Goal: Task Accomplishment & Management: Use online tool/utility

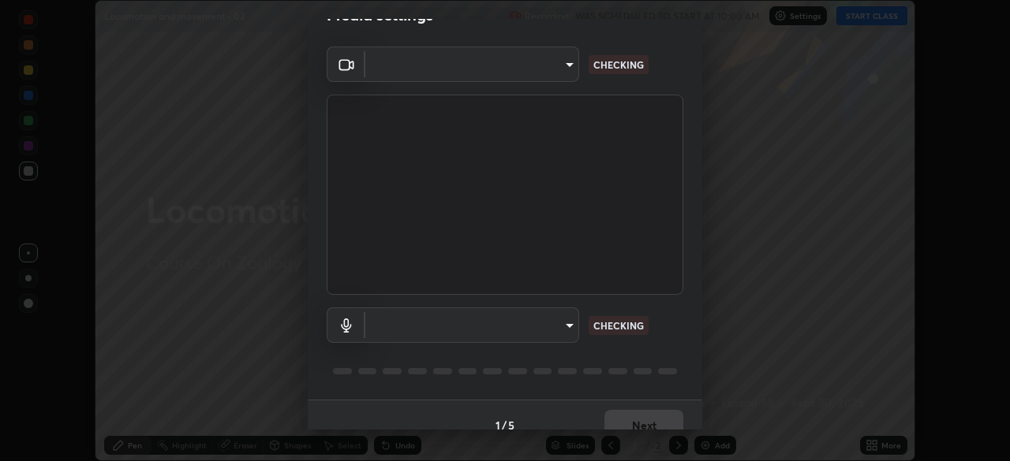
scroll to position [56, 0]
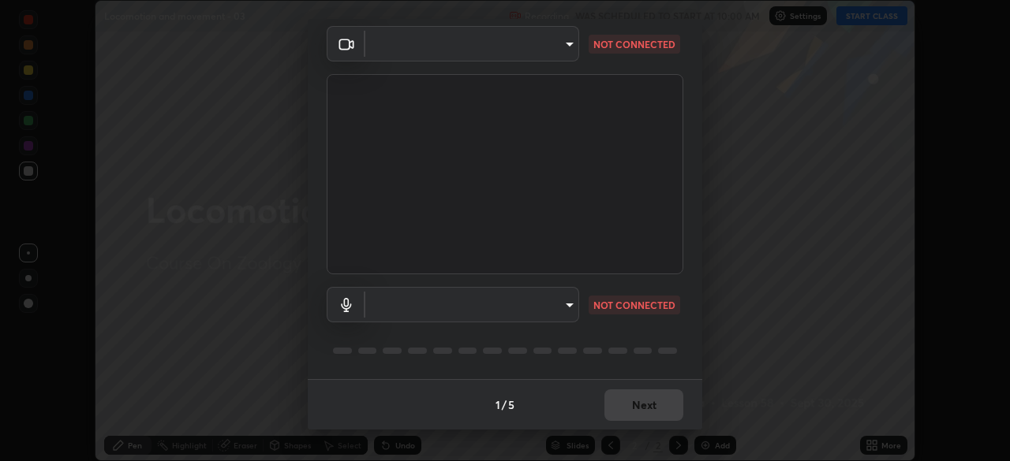
type input "8e51ced37930e971e34d94304a72bdf124377ca82fa83f25b6b4e34e328f1921"
type input "default"
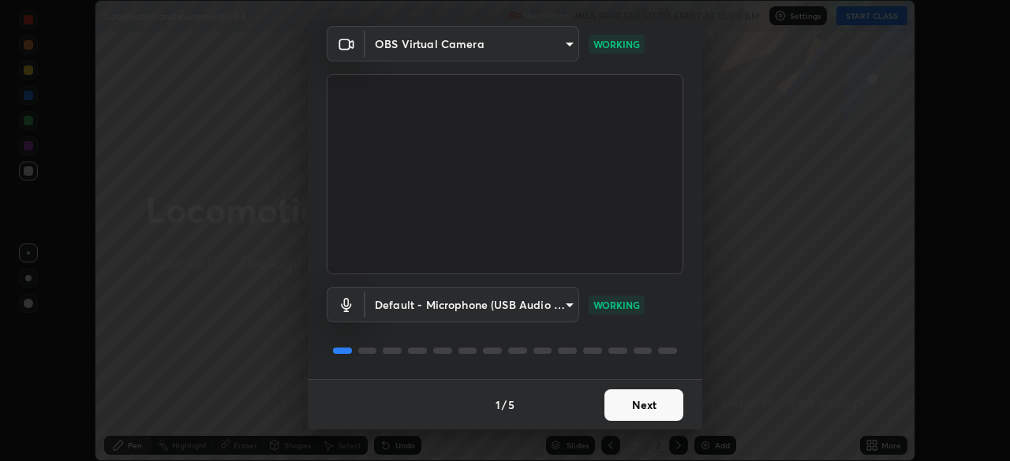
click at [648, 403] on button "Next" at bounding box center [643, 406] width 79 height 32
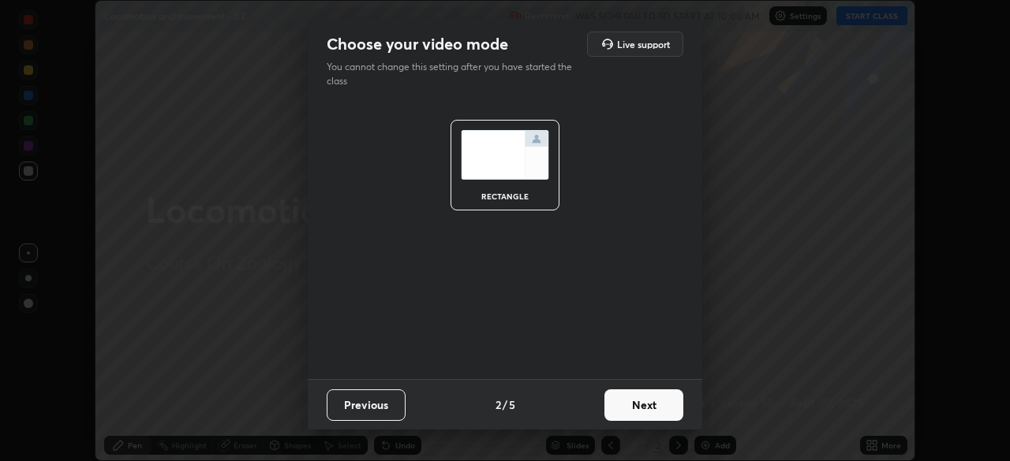
click at [651, 401] on button "Next" at bounding box center [643, 406] width 79 height 32
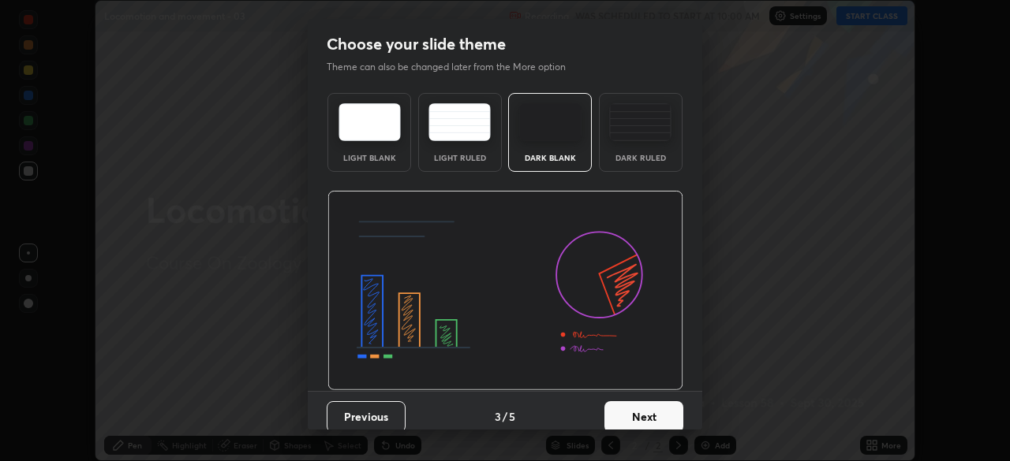
click at [646, 404] on button "Next" at bounding box center [643, 417] width 79 height 32
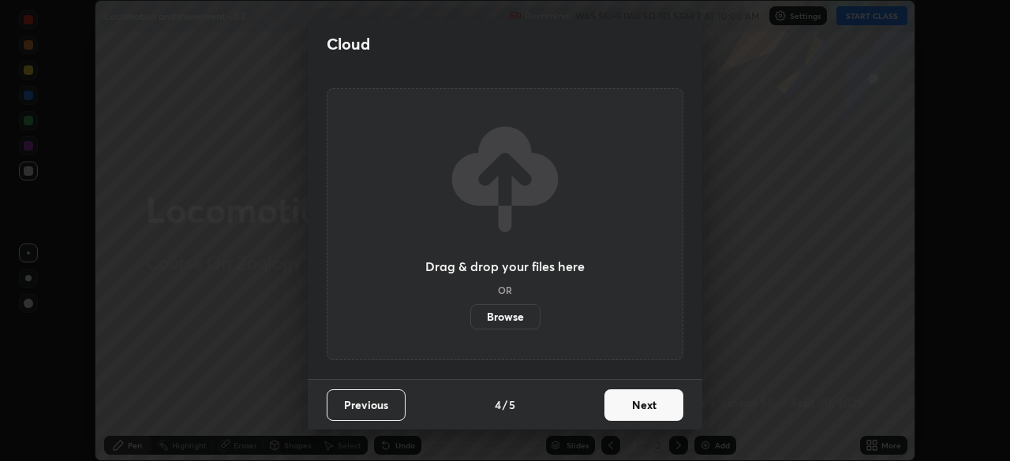
click at [530, 312] on label "Browse" at bounding box center [505, 316] width 70 height 25
click at [470, 312] on input "Browse" at bounding box center [470, 316] width 0 height 25
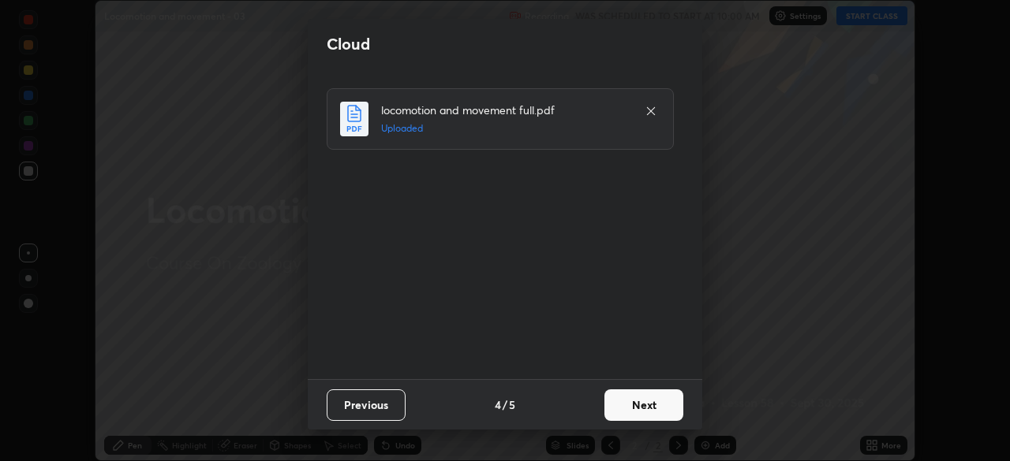
click at [634, 406] on button "Next" at bounding box center [643, 406] width 79 height 32
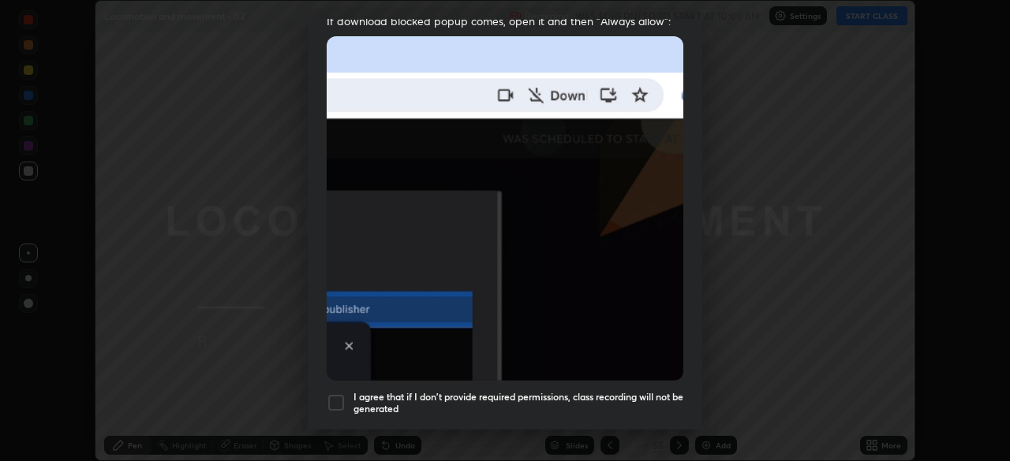
scroll to position [378, 0]
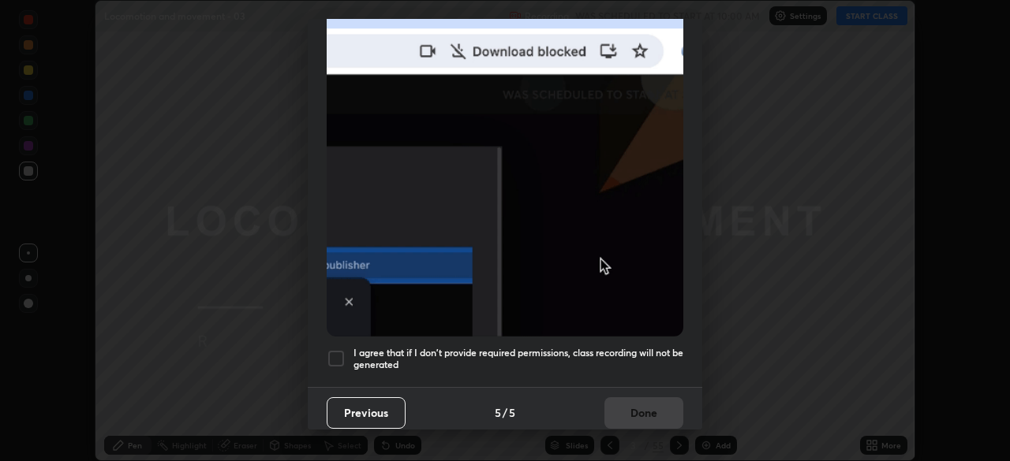
click at [336, 349] on div at bounding box center [336, 358] width 19 height 19
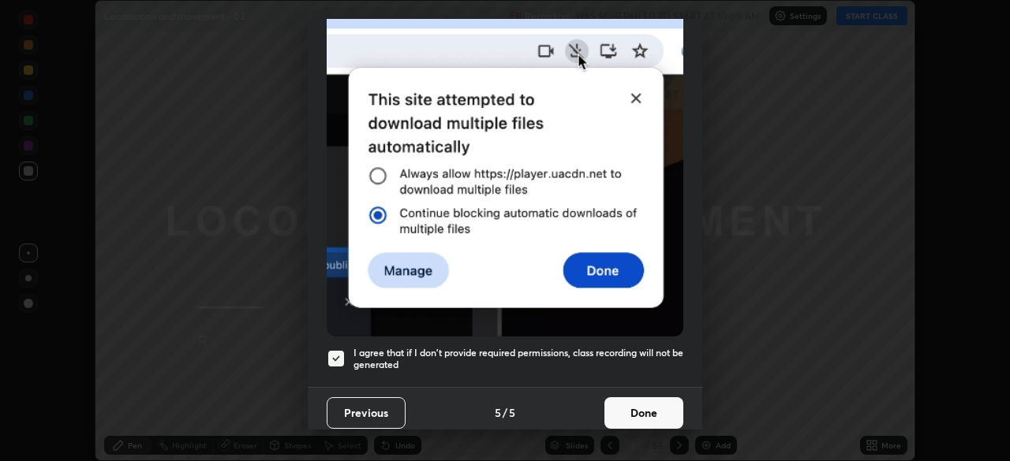
click at [635, 406] on button "Done" at bounding box center [643, 414] width 79 height 32
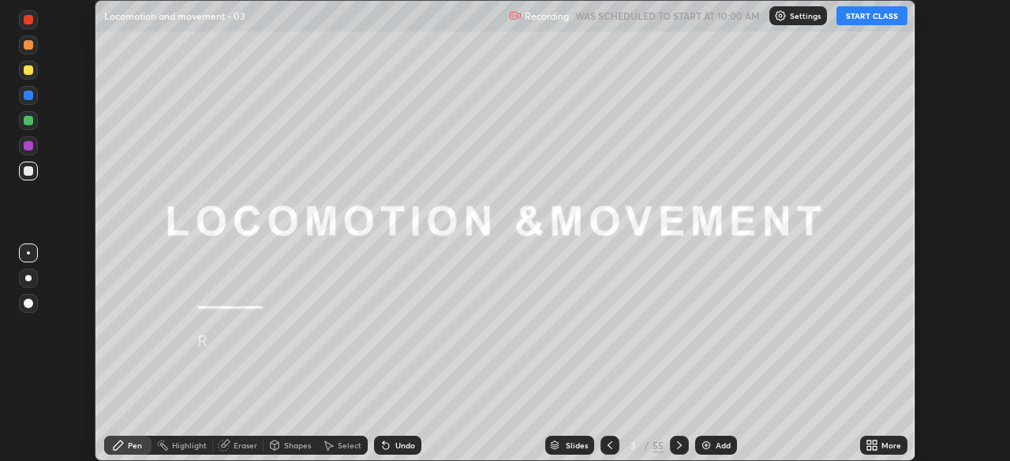
click at [857, 12] on button "START CLASS" at bounding box center [871, 15] width 71 height 19
click at [575, 443] on div "Slides" at bounding box center [577, 446] width 22 height 8
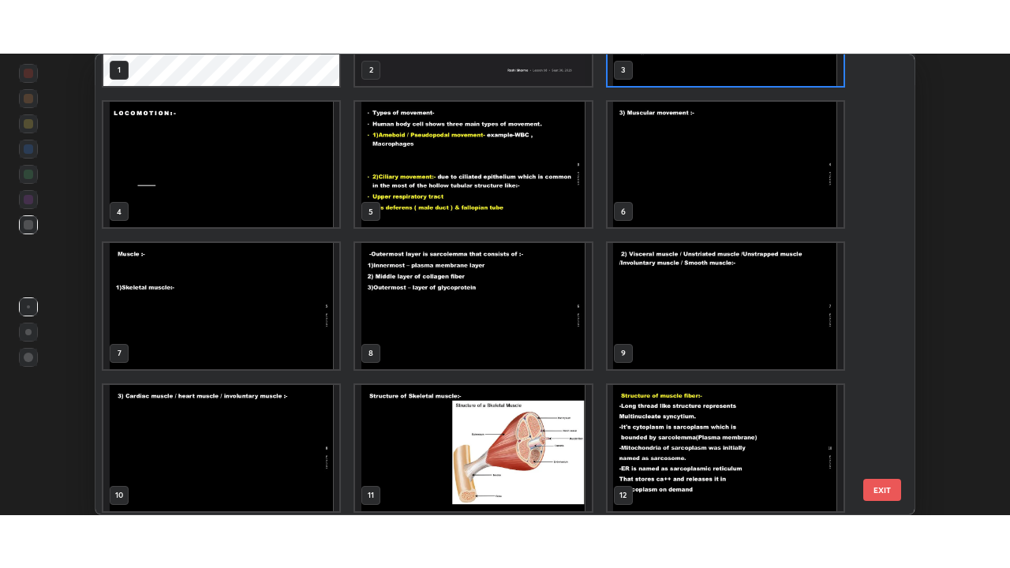
scroll to position [110, 0]
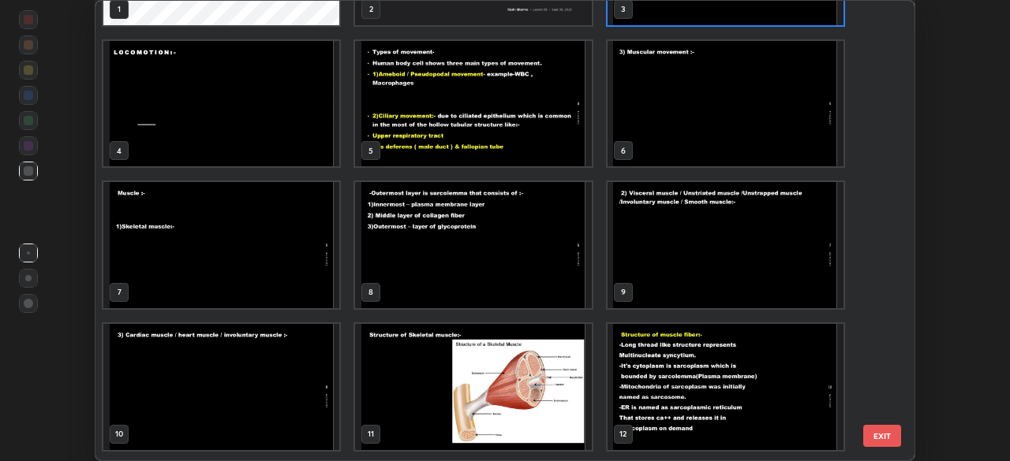
click at [304, 282] on img "grid" at bounding box center [221, 245] width 236 height 126
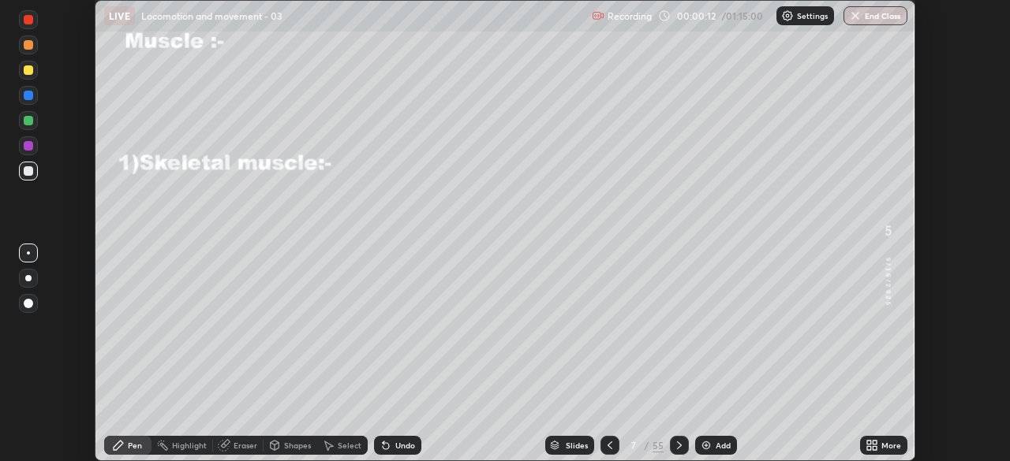
click at [868, 443] on icon at bounding box center [869, 443] width 4 height 4
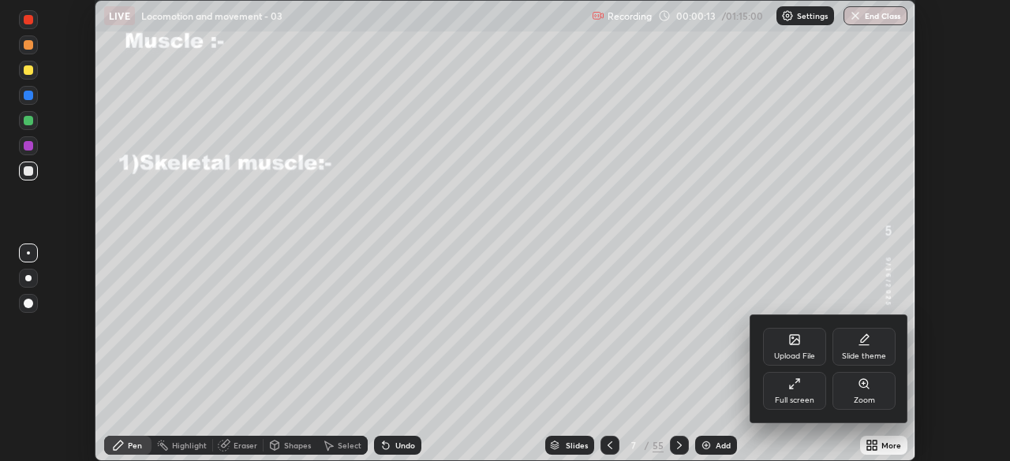
click at [796, 397] on div "Full screen" at bounding box center [794, 401] width 39 height 8
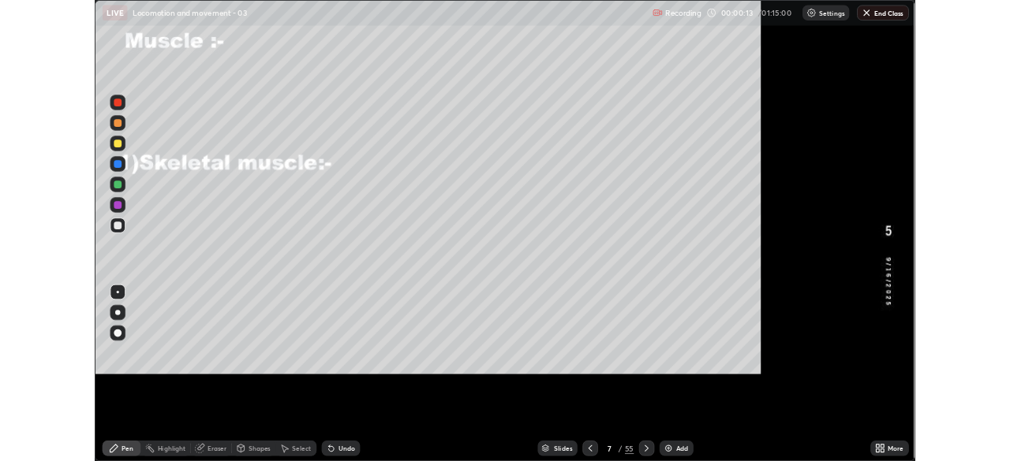
scroll to position [568, 1010]
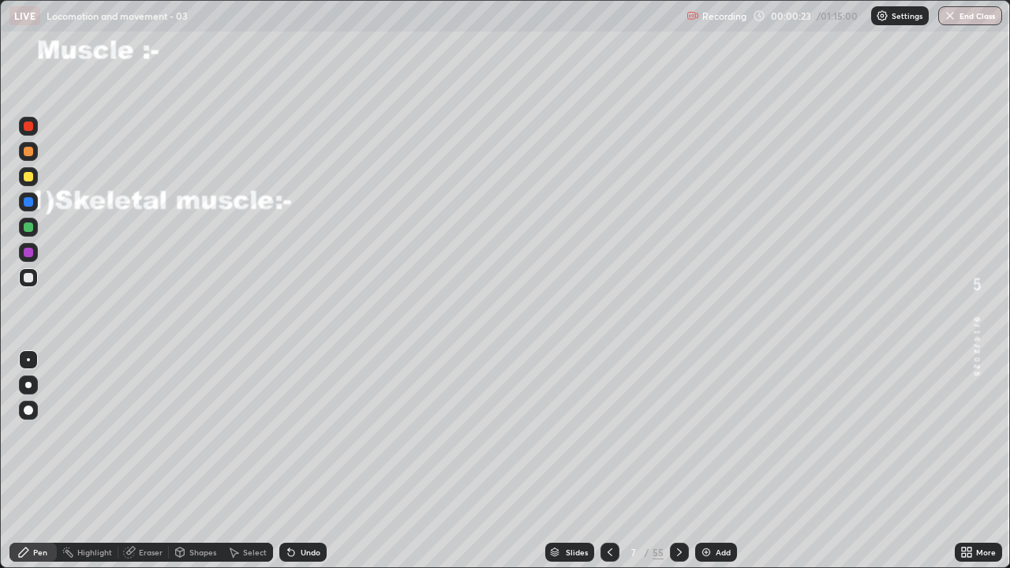
click at [677, 461] on icon at bounding box center [679, 552] width 13 height 13
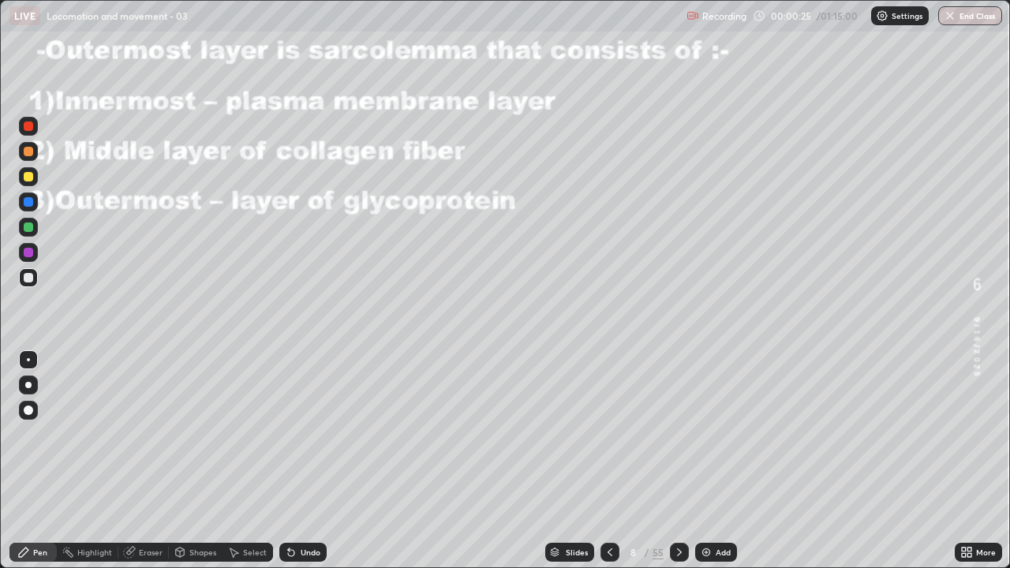
click at [608, 461] on icon at bounding box center [609, 552] width 13 height 13
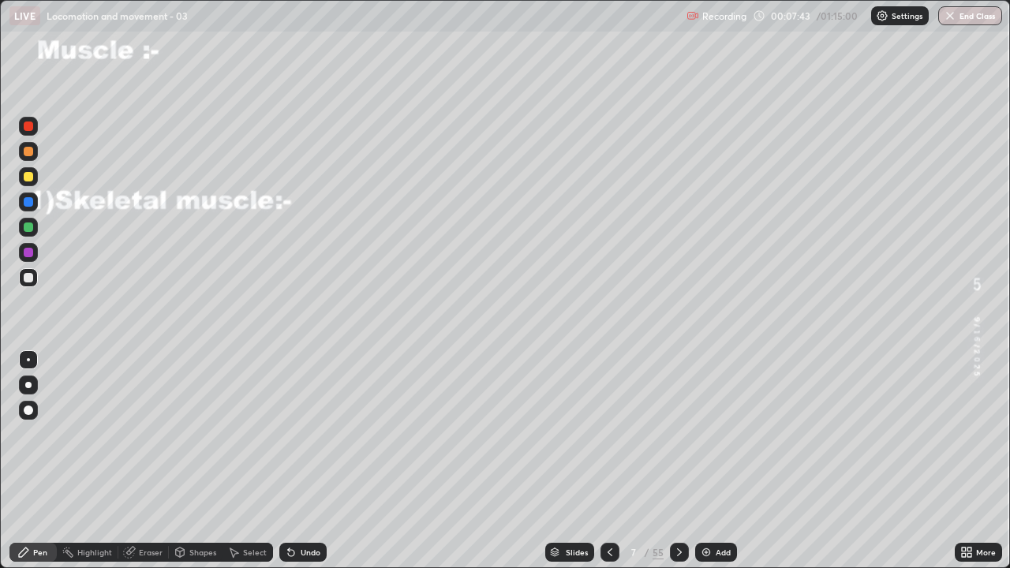
click at [677, 461] on icon at bounding box center [679, 552] width 13 height 13
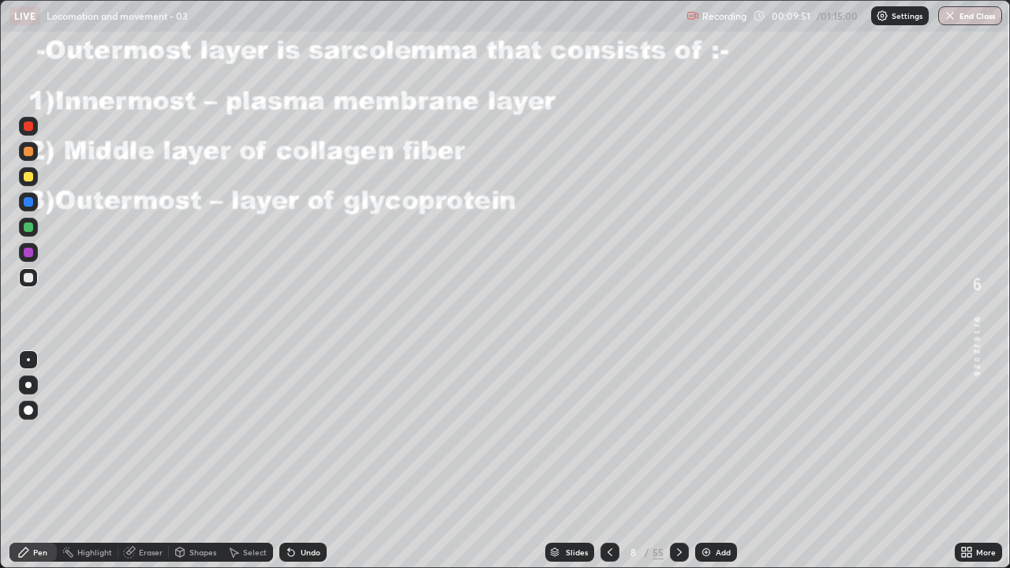
click at [27, 278] on div at bounding box center [28, 277] width 9 height 9
click at [187, 461] on div "Shapes" at bounding box center [196, 552] width 54 height 19
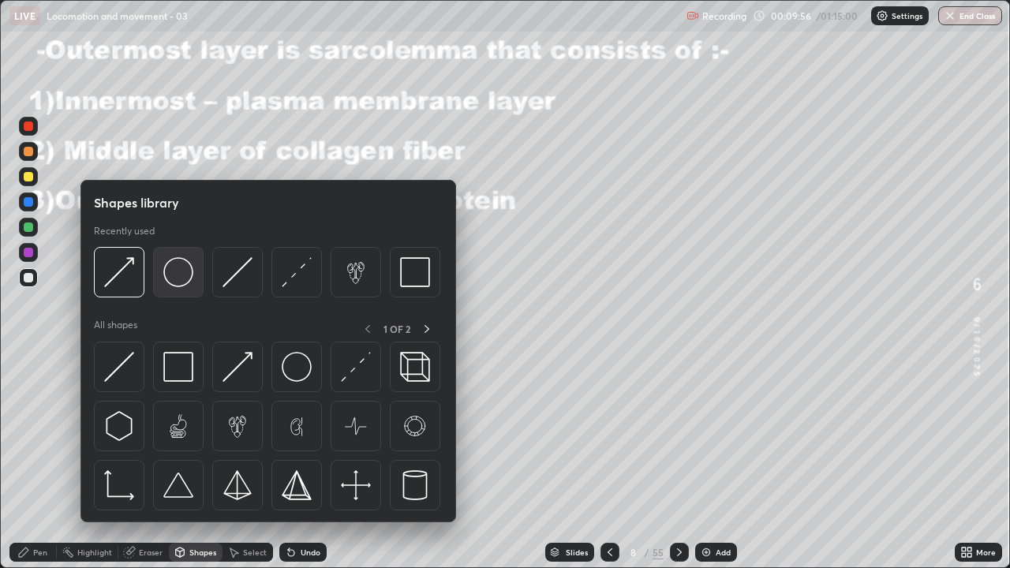
click at [164, 277] on img at bounding box center [178, 272] width 30 height 30
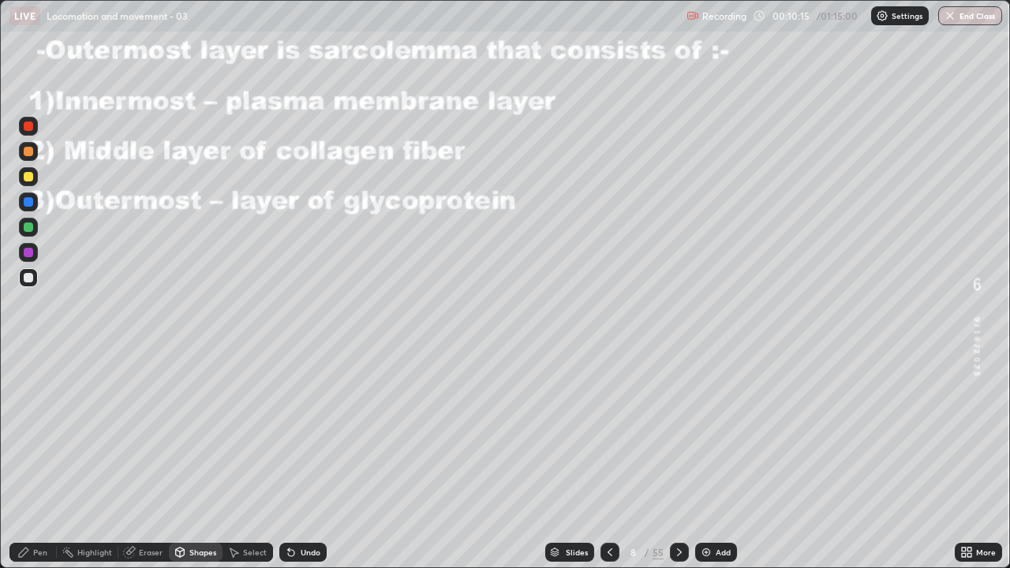
click at [30, 461] on icon at bounding box center [23, 552] width 13 height 13
click at [187, 461] on div "Shapes" at bounding box center [196, 552] width 54 height 19
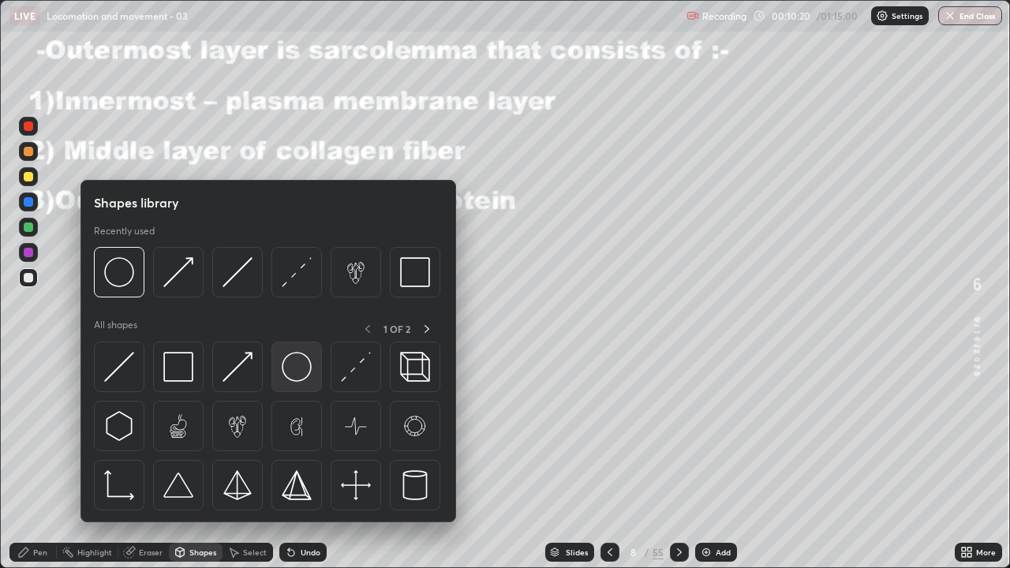
click at [289, 370] on img at bounding box center [297, 367] width 30 height 30
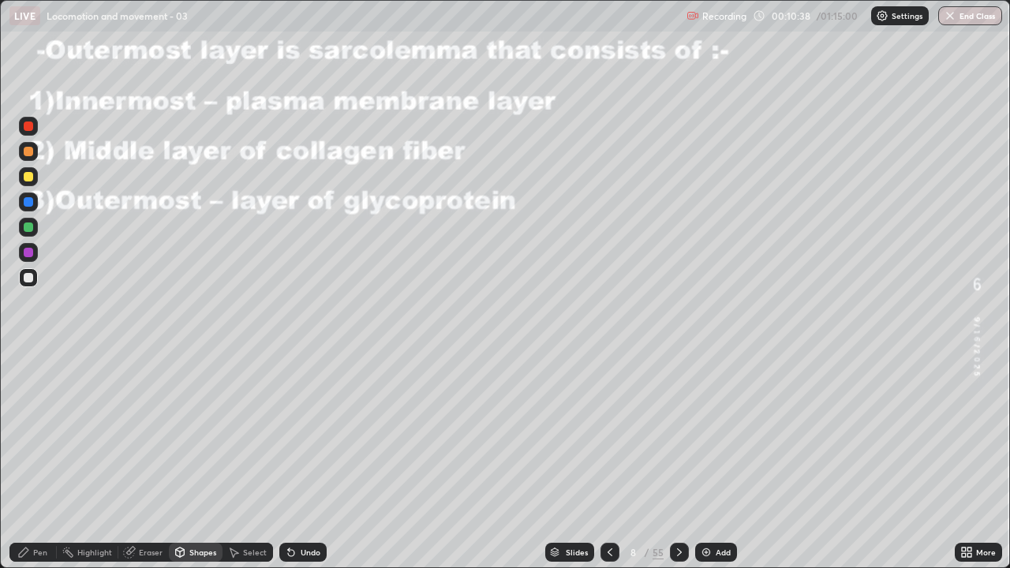
click at [186, 461] on div "Shapes" at bounding box center [196, 552] width 54 height 19
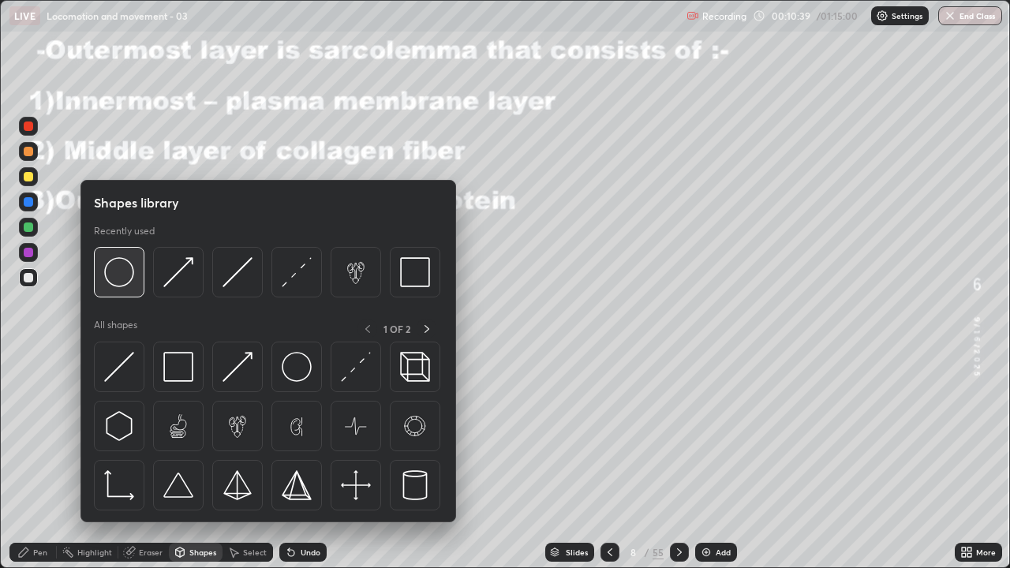
click at [110, 282] on img at bounding box center [119, 272] width 30 height 30
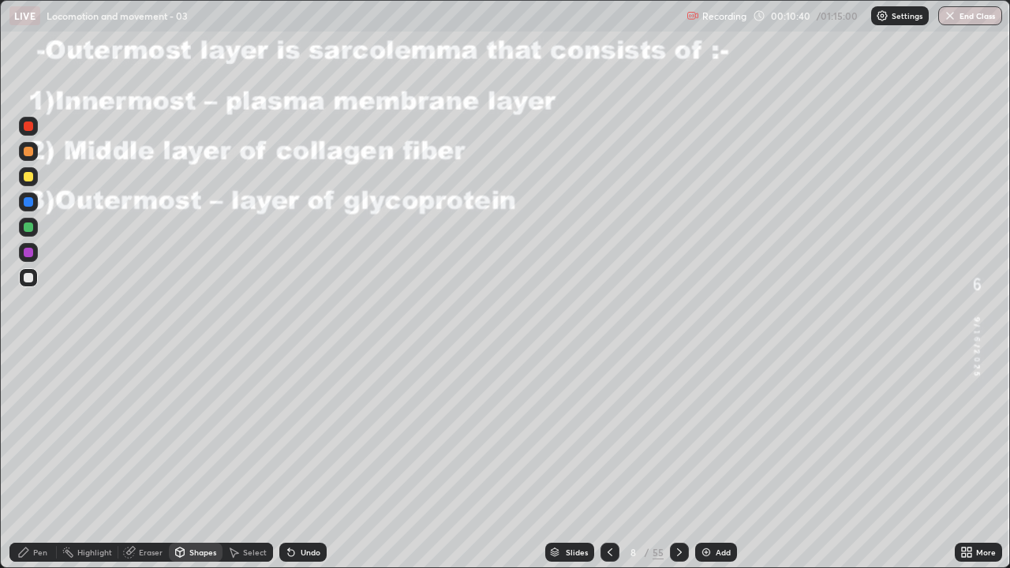
click at [27, 178] on div at bounding box center [28, 176] width 9 height 9
click at [32, 461] on div "Pen" at bounding box center [32, 552] width 47 height 19
click at [31, 152] on div at bounding box center [28, 151] width 9 height 9
click at [196, 461] on div "Shapes" at bounding box center [202, 552] width 27 height 8
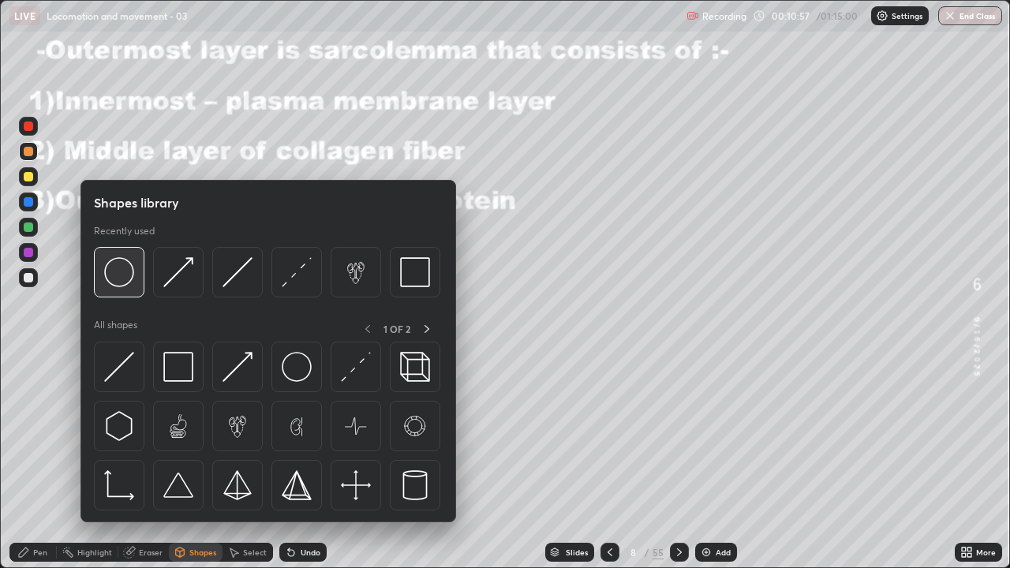
click at [116, 278] on img at bounding box center [119, 272] width 30 height 30
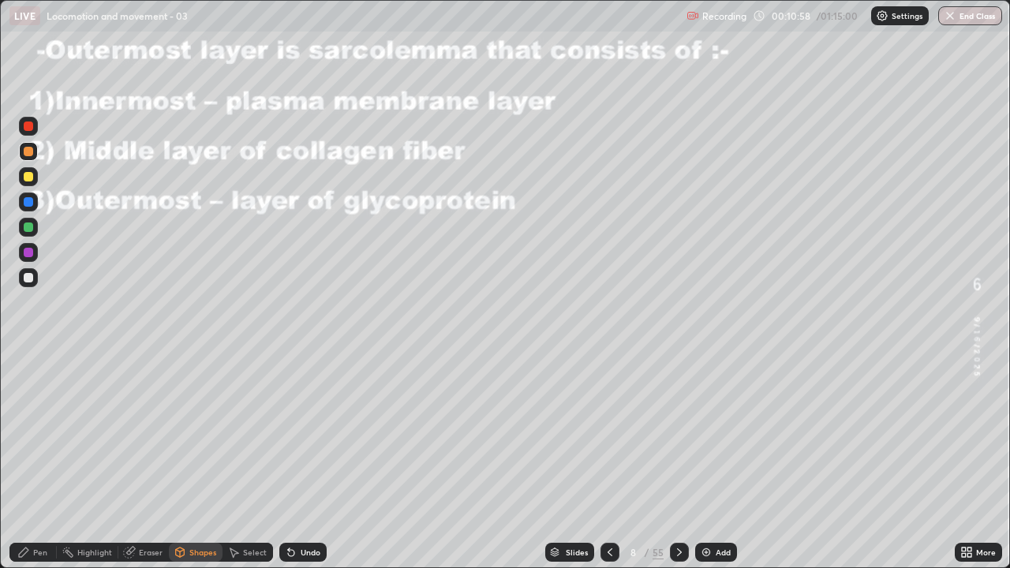
click at [193, 461] on div "Shapes" at bounding box center [202, 552] width 27 height 8
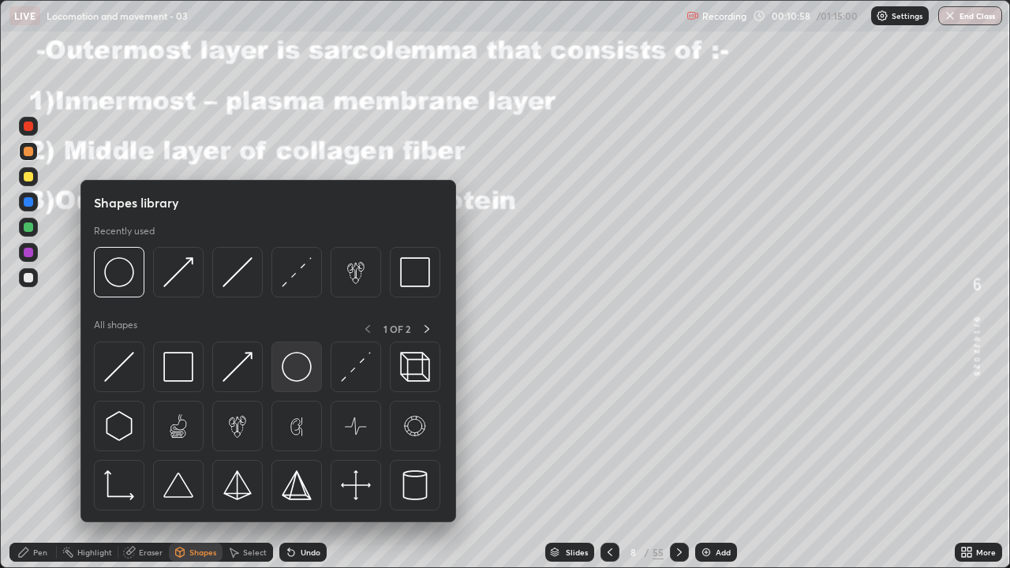
click at [293, 370] on img at bounding box center [297, 367] width 30 height 30
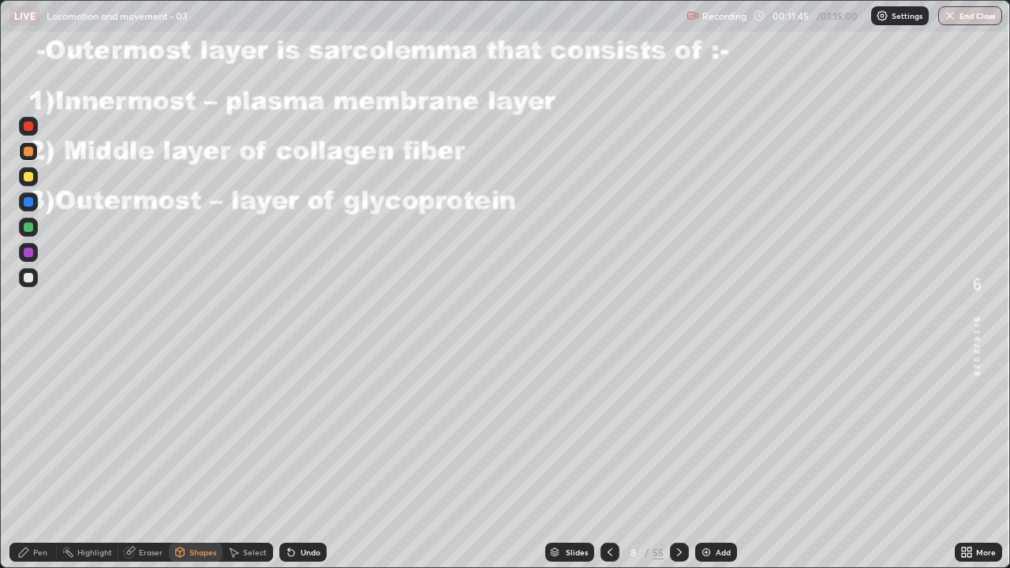
click at [39, 461] on div "Pen" at bounding box center [40, 552] width 14 height 8
click at [29, 228] on div at bounding box center [28, 226] width 9 height 9
click at [32, 274] on div at bounding box center [28, 277] width 9 height 9
click at [24, 176] on div at bounding box center [28, 176] width 9 height 9
click at [309, 461] on div "Undo" at bounding box center [311, 552] width 20 height 8
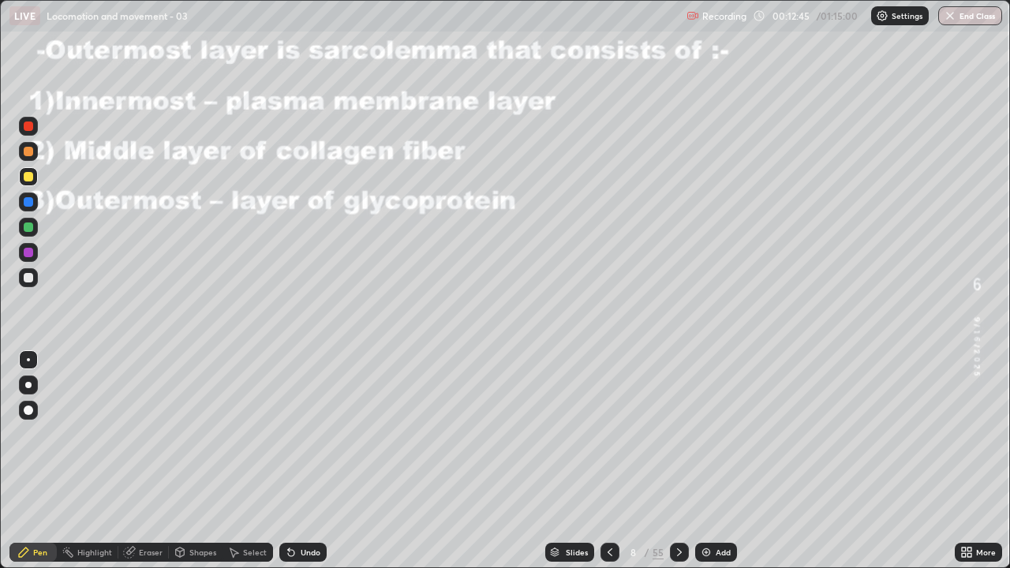
click at [311, 461] on div "Undo" at bounding box center [311, 552] width 20 height 8
click at [30, 151] on div at bounding box center [28, 151] width 9 height 9
click at [28, 173] on div at bounding box center [28, 176] width 9 height 9
click at [28, 176] on div at bounding box center [28, 176] width 9 height 9
click at [27, 277] on div at bounding box center [28, 277] width 9 height 9
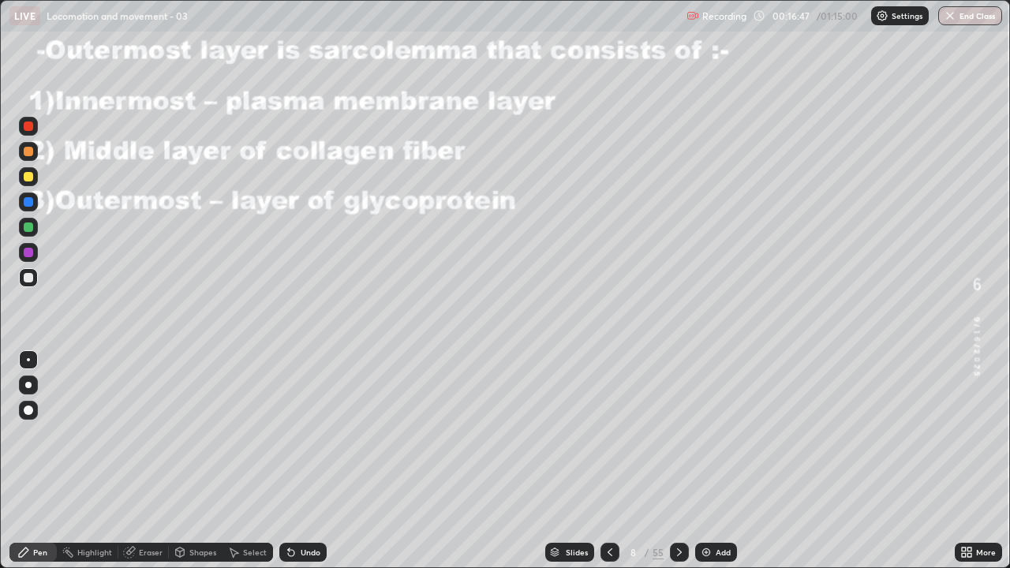
click at [308, 461] on div "Undo" at bounding box center [311, 552] width 20 height 8
click at [306, 461] on div "Undo" at bounding box center [311, 552] width 20 height 8
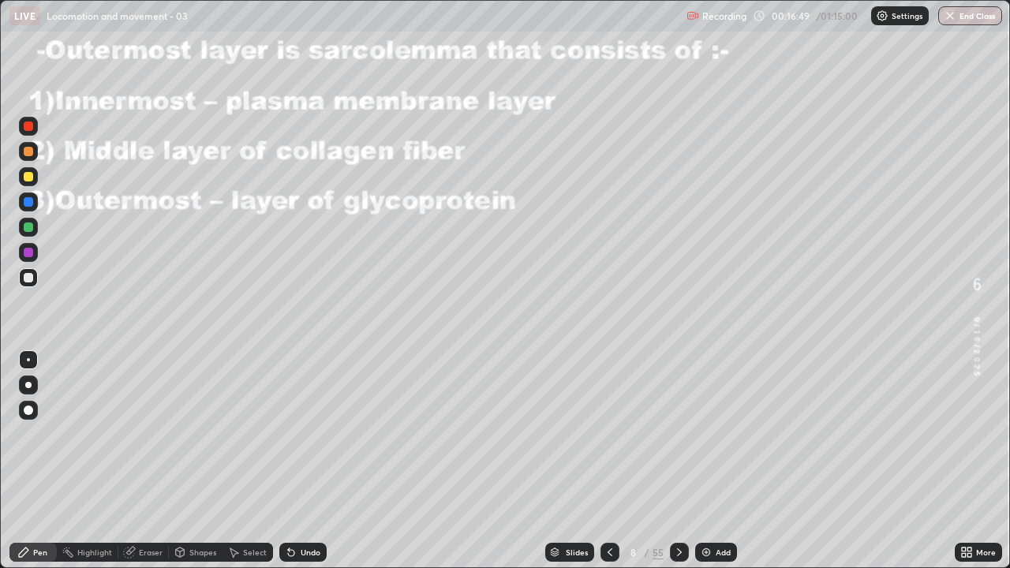
click at [308, 461] on div "Undo" at bounding box center [311, 552] width 20 height 8
click at [306, 461] on div "Undo" at bounding box center [311, 552] width 20 height 8
click at [307, 461] on div "Undo" at bounding box center [311, 552] width 20 height 8
click at [308, 461] on div "Undo" at bounding box center [311, 552] width 20 height 8
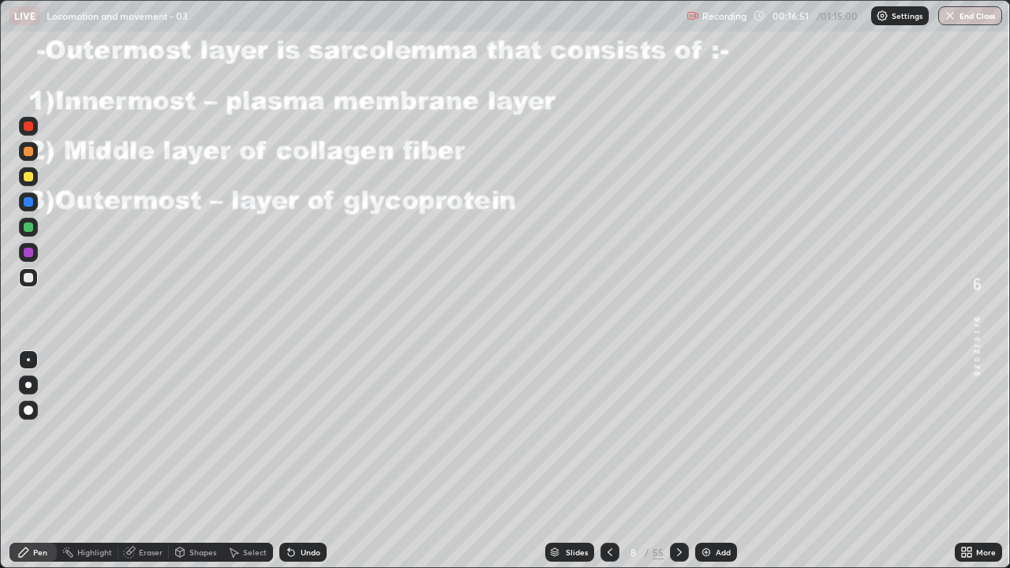
click at [307, 461] on div "Undo" at bounding box center [311, 552] width 20 height 8
click at [304, 461] on div "Undo" at bounding box center [311, 552] width 20 height 8
click at [306, 461] on div "Undo" at bounding box center [311, 552] width 20 height 8
click at [22, 175] on div at bounding box center [28, 176] width 19 height 19
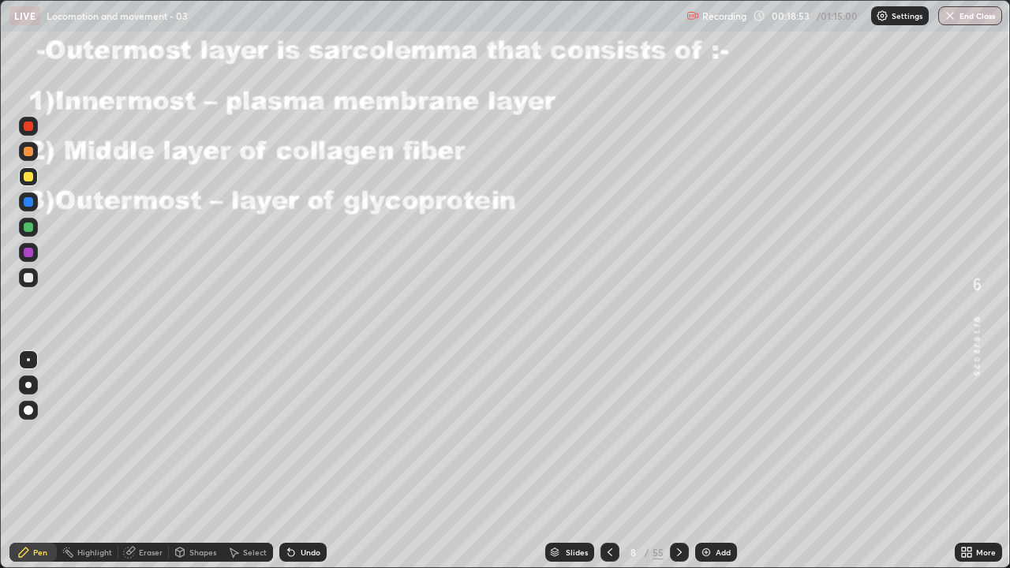
click at [26, 126] on div at bounding box center [28, 125] width 9 height 9
click at [677, 461] on icon at bounding box center [679, 552] width 5 height 8
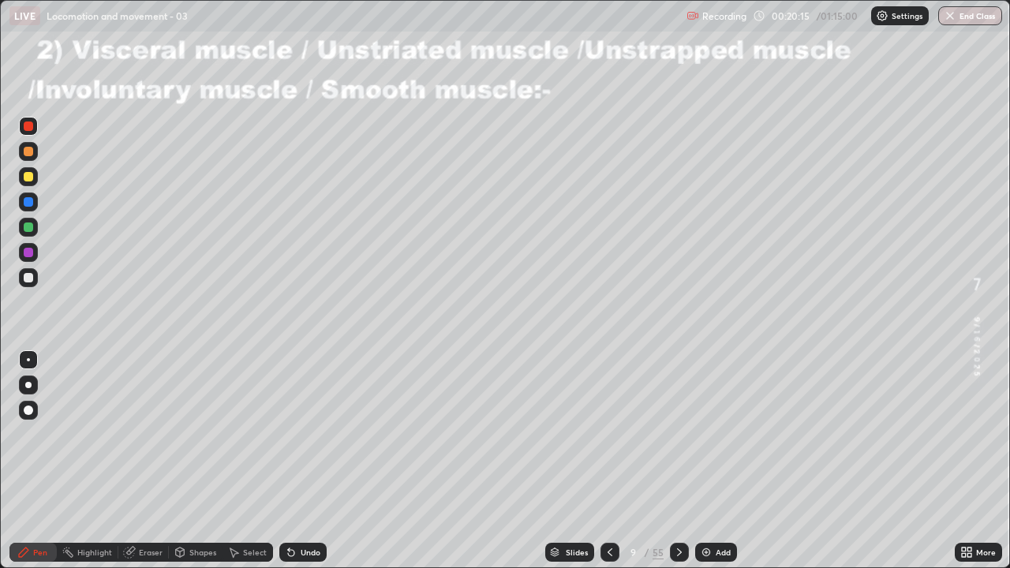
click at [28, 148] on div at bounding box center [28, 151] width 9 height 9
click at [28, 276] on div at bounding box center [28, 277] width 9 height 9
click at [550, 216] on button "Undo" at bounding box center [566, 224] width 46 height 19
click at [292, 461] on div "Undo" at bounding box center [302, 552] width 47 height 19
click at [293, 461] on icon at bounding box center [291, 552] width 13 height 13
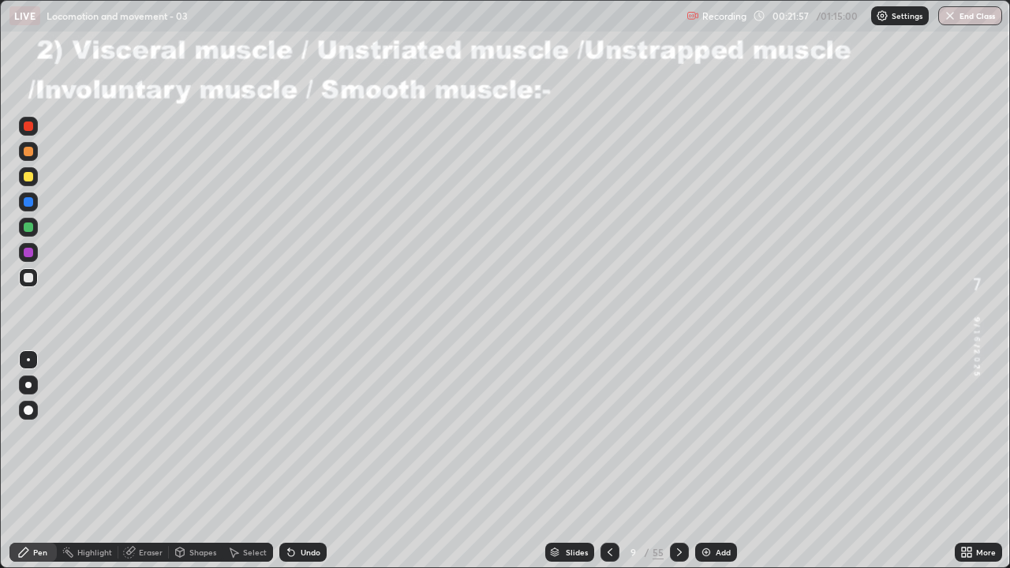
click at [294, 461] on icon at bounding box center [291, 552] width 13 height 13
click at [32, 173] on div at bounding box center [28, 176] width 9 height 9
click at [301, 461] on div "Undo" at bounding box center [311, 552] width 20 height 8
click at [305, 461] on div "Undo" at bounding box center [311, 552] width 20 height 8
click at [29, 229] on div at bounding box center [28, 226] width 9 height 9
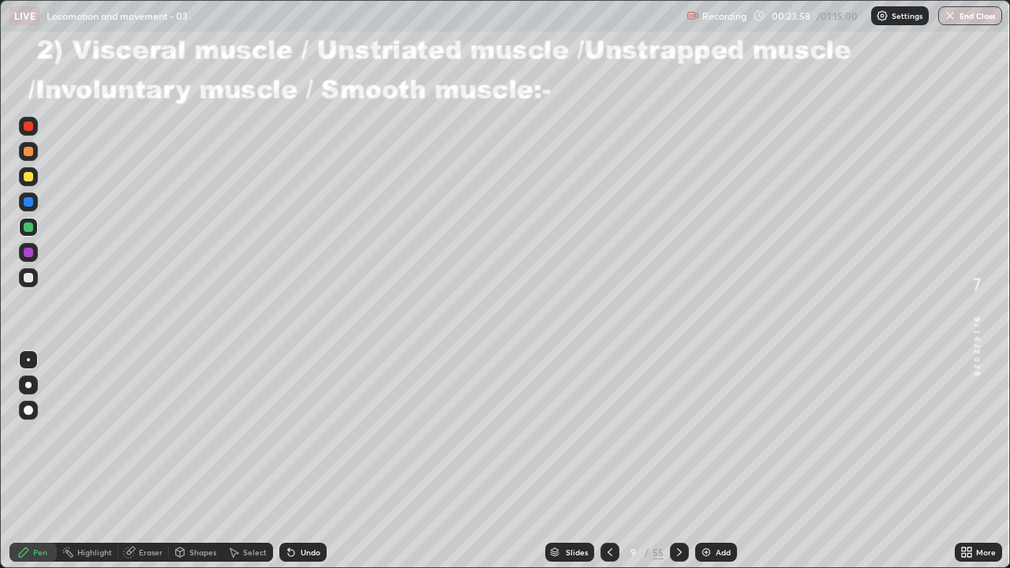
click at [303, 461] on div "Undo" at bounding box center [311, 552] width 20 height 8
click at [304, 461] on div "Undo" at bounding box center [311, 552] width 20 height 8
click at [301, 461] on div "Undo" at bounding box center [311, 552] width 20 height 8
click at [309, 461] on div "Undo" at bounding box center [311, 552] width 20 height 8
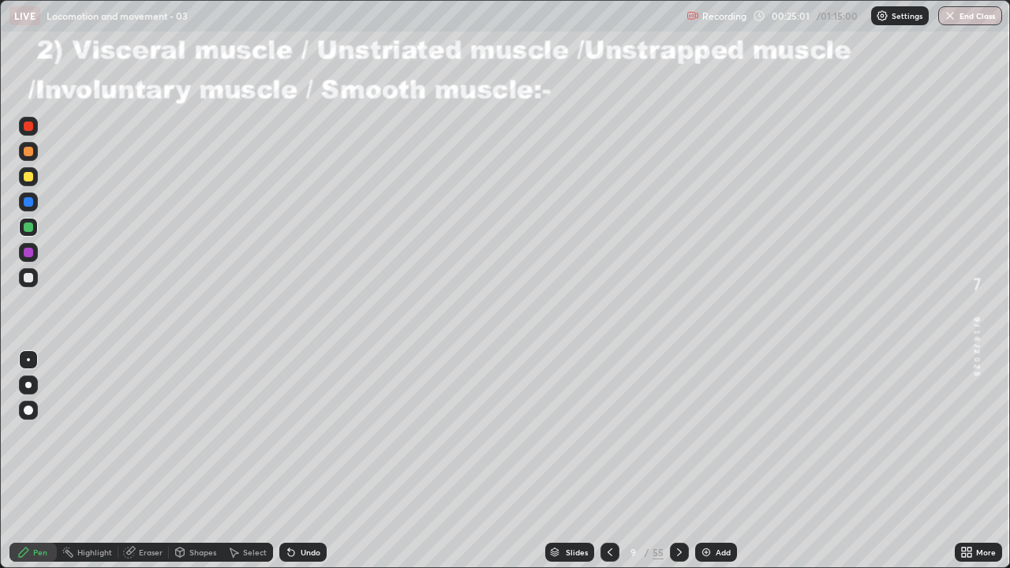
click at [302, 461] on div "Undo" at bounding box center [311, 552] width 20 height 8
click at [301, 461] on div "Undo" at bounding box center [311, 552] width 20 height 8
click at [28, 249] on div at bounding box center [28, 252] width 9 height 9
click at [289, 461] on icon at bounding box center [291, 553] width 6 height 6
click at [297, 461] on div "Undo" at bounding box center [302, 552] width 47 height 19
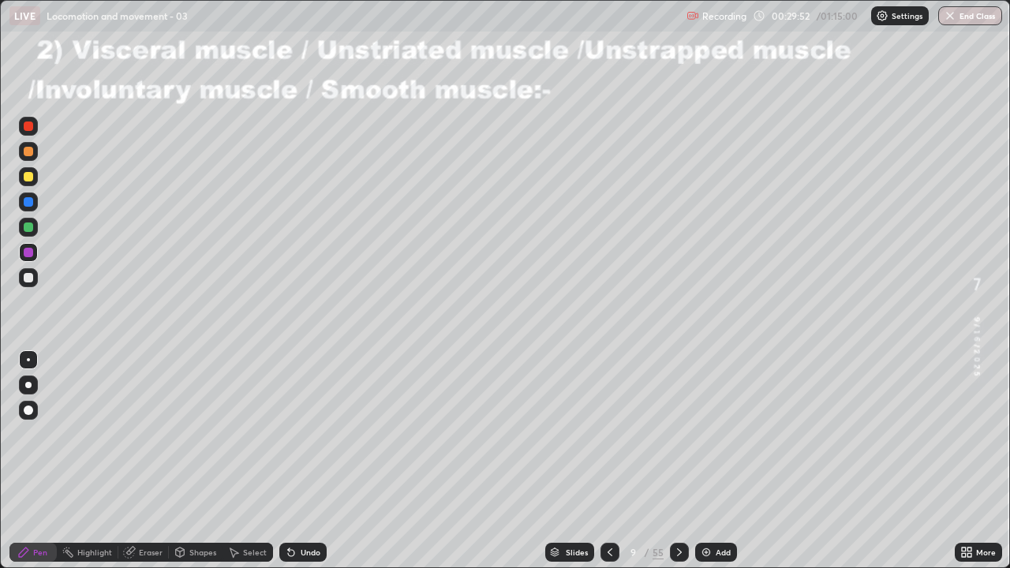
click at [677, 461] on icon at bounding box center [679, 552] width 13 height 13
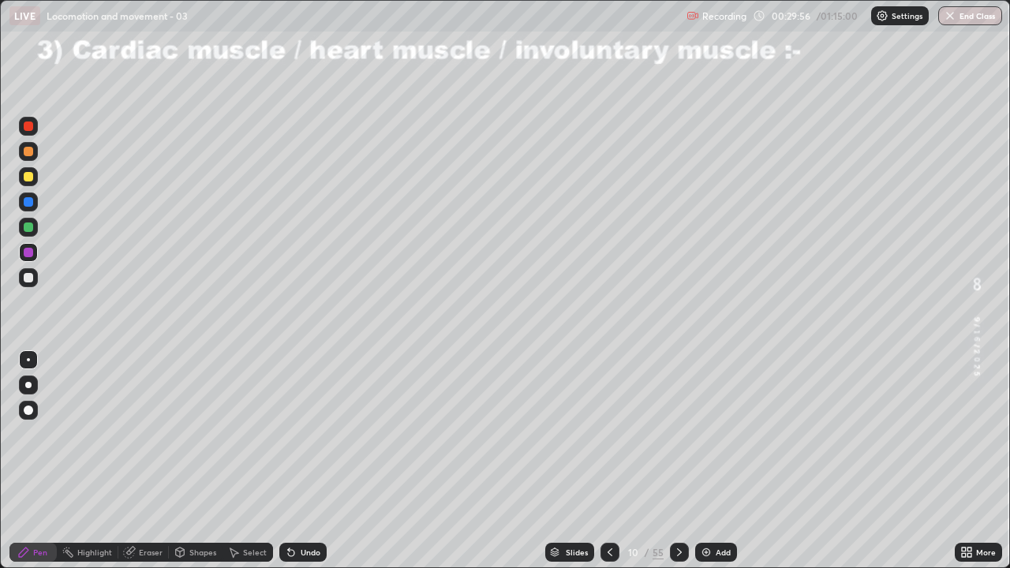
click at [28, 152] on div at bounding box center [28, 151] width 9 height 9
click at [30, 274] on div at bounding box center [28, 277] width 9 height 9
click at [25, 181] on div at bounding box center [28, 176] width 9 height 9
click at [32, 277] on div at bounding box center [28, 277] width 9 height 9
click at [32, 203] on div at bounding box center [28, 201] width 9 height 9
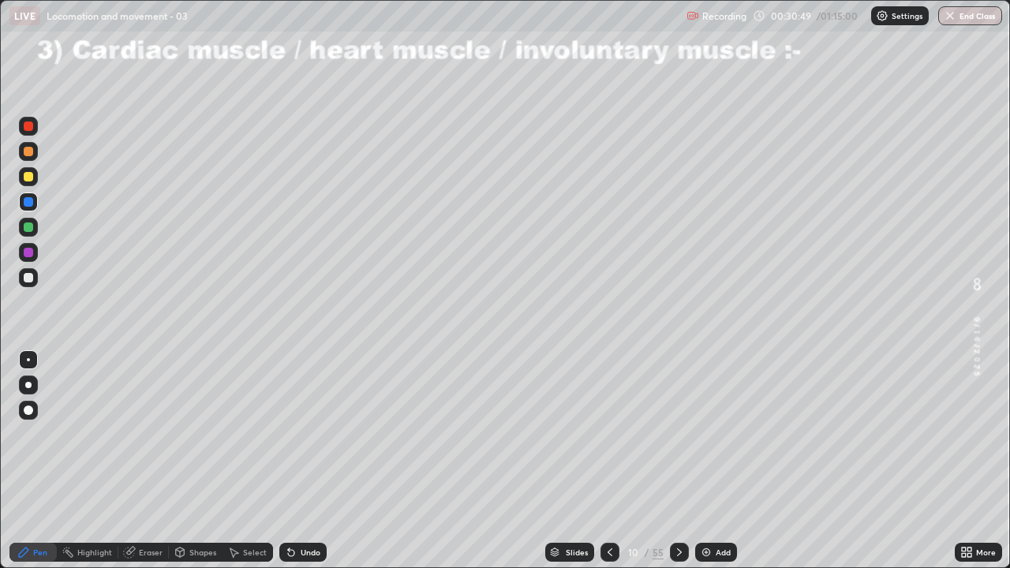
click at [32, 229] on div at bounding box center [28, 226] width 9 height 9
click at [304, 461] on div "Undo" at bounding box center [311, 552] width 20 height 8
click at [314, 461] on div "Undo" at bounding box center [302, 552] width 47 height 19
click at [29, 177] on div at bounding box center [28, 176] width 9 height 9
click at [28, 154] on div at bounding box center [28, 151] width 9 height 9
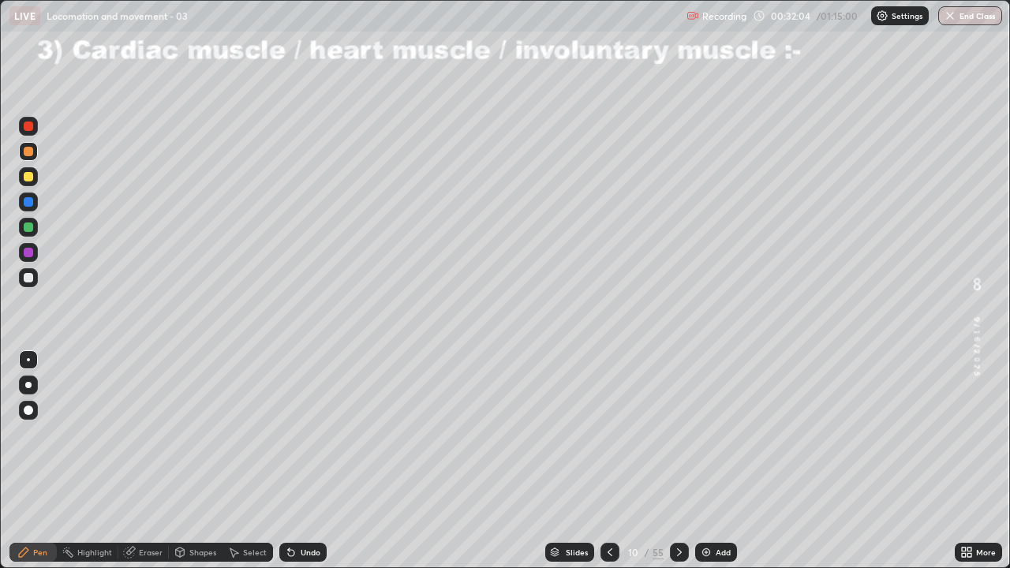
click at [30, 148] on div at bounding box center [28, 151] width 9 height 9
click at [443, 218] on button "Undo" at bounding box center [450, 226] width 46 height 19
click at [309, 461] on div "Undo" at bounding box center [302, 552] width 47 height 19
click at [307, 461] on div "Undo" at bounding box center [302, 552] width 47 height 19
click at [303, 461] on div "Undo" at bounding box center [302, 552] width 47 height 19
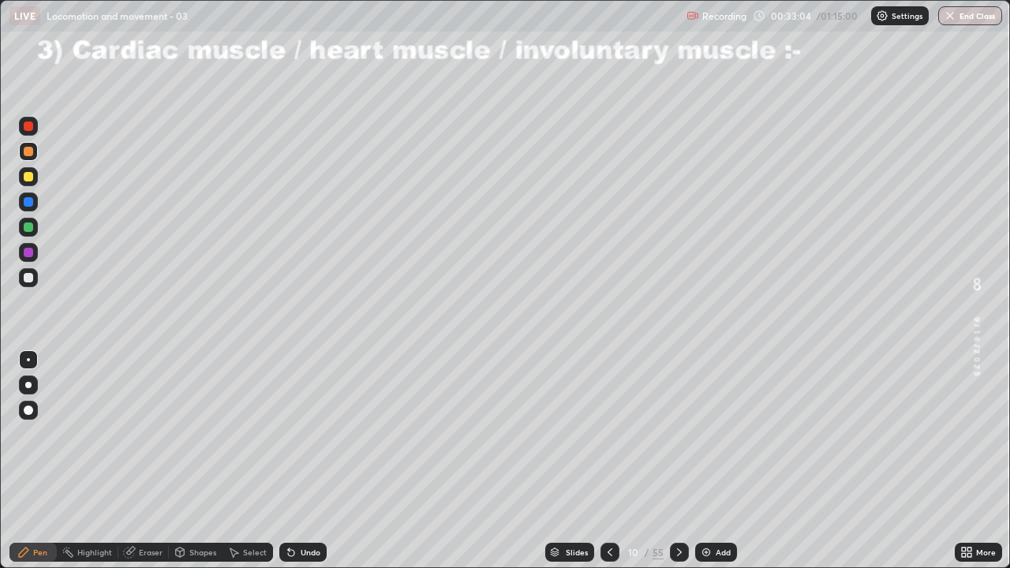
click at [303, 461] on div "Undo" at bounding box center [302, 552] width 47 height 19
click at [301, 461] on div "Undo" at bounding box center [302, 552] width 47 height 19
click at [305, 461] on div "Undo" at bounding box center [302, 552] width 47 height 19
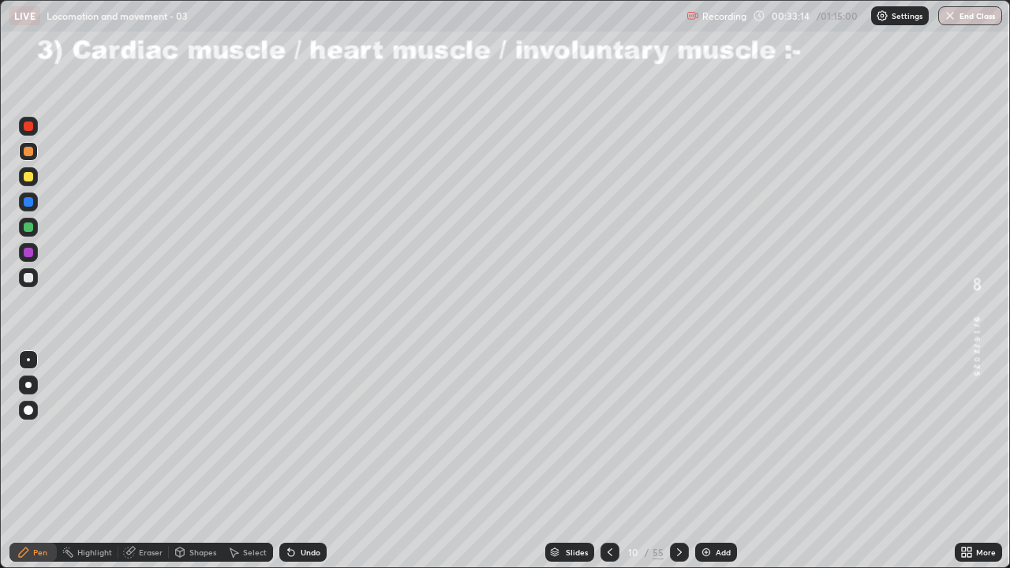
click at [309, 461] on div "Undo" at bounding box center [311, 552] width 20 height 8
click at [313, 461] on div "Undo" at bounding box center [311, 552] width 20 height 8
click at [300, 461] on div "Undo" at bounding box center [302, 552] width 47 height 19
click at [302, 461] on div "Undo" at bounding box center [302, 552] width 47 height 19
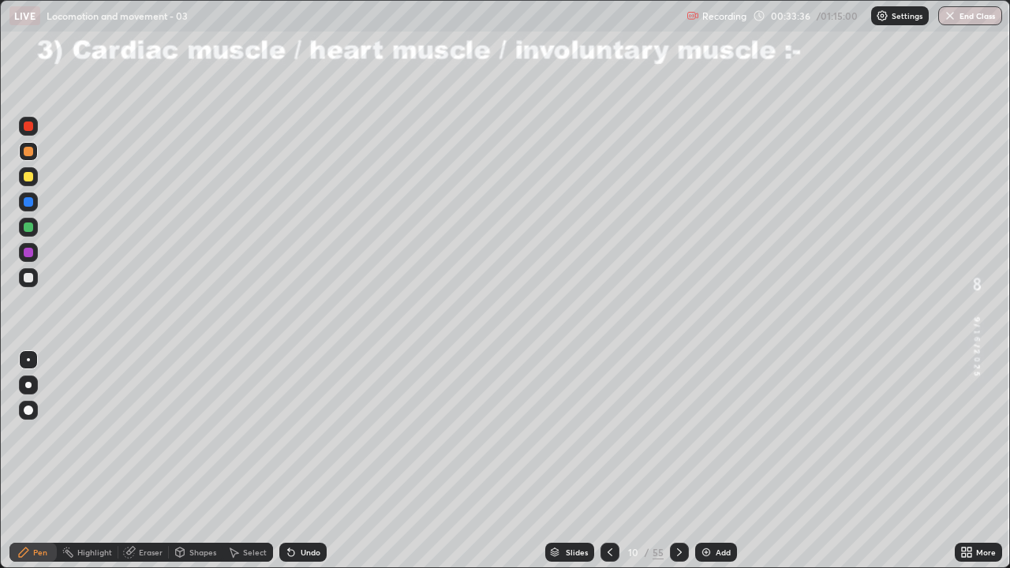
click at [303, 461] on div "Undo" at bounding box center [302, 552] width 47 height 19
click at [308, 461] on div "Undo" at bounding box center [311, 552] width 20 height 8
click at [309, 461] on div "Undo" at bounding box center [311, 552] width 20 height 8
click at [308, 461] on div "Undo" at bounding box center [311, 552] width 20 height 8
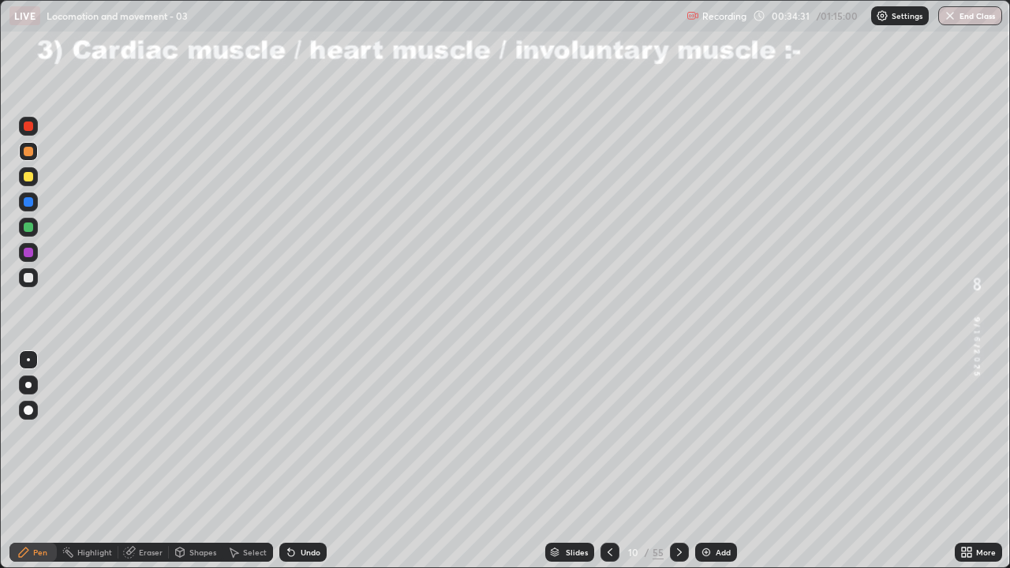
click at [308, 461] on div "Undo" at bounding box center [311, 552] width 20 height 8
click at [307, 461] on div "Undo" at bounding box center [311, 552] width 20 height 8
click at [301, 461] on div "Undo" at bounding box center [302, 552] width 47 height 19
click at [310, 461] on div "Undo" at bounding box center [302, 552] width 47 height 19
click at [303, 461] on div "Undo" at bounding box center [302, 552] width 47 height 19
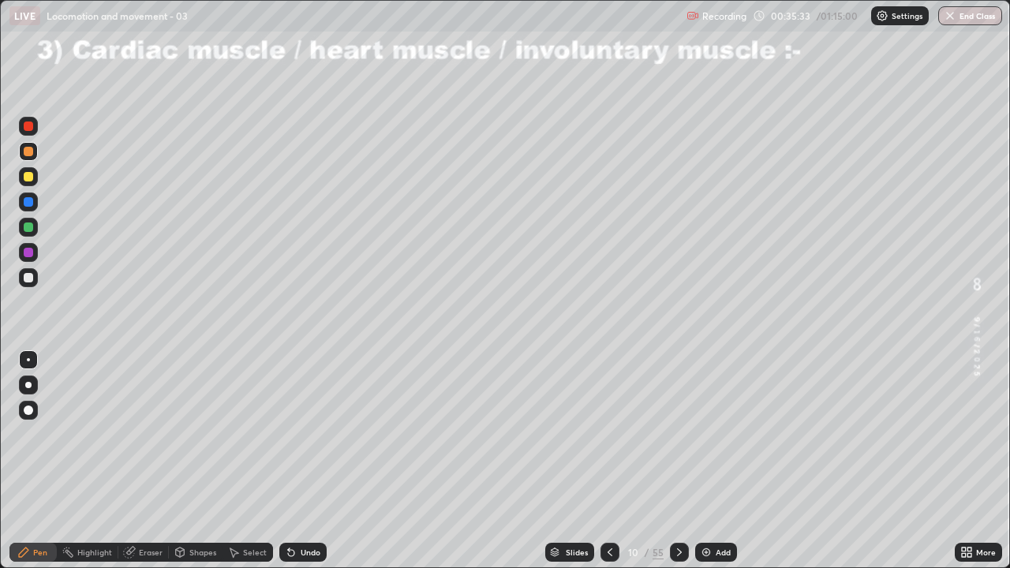
click at [285, 461] on div "Undo" at bounding box center [302, 552] width 47 height 19
click at [29, 173] on div at bounding box center [28, 176] width 9 height 9
click at [677, 461] on icon at bounding box center [679, 552] width 5 height 8
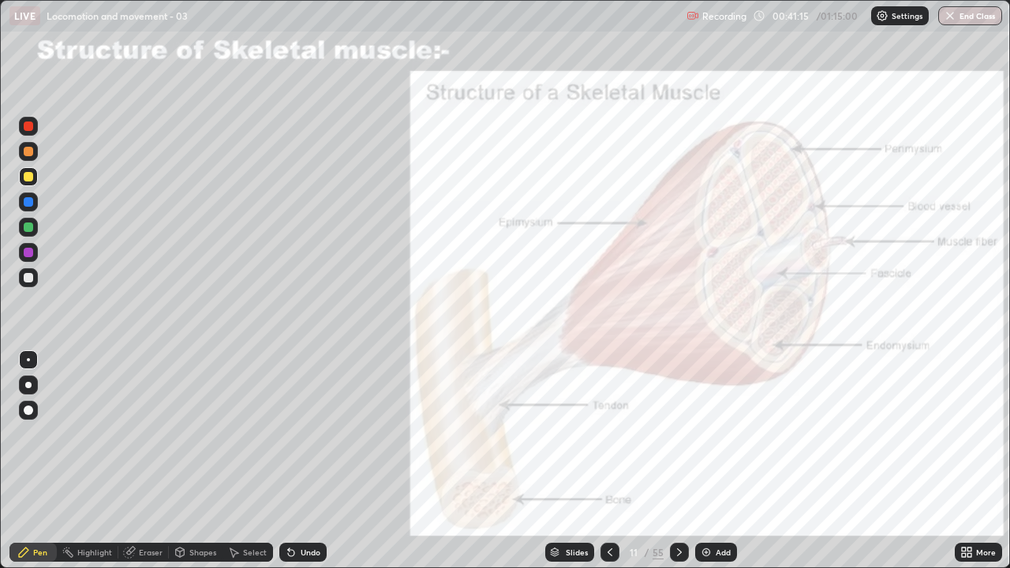
click at [29, 147] on div at bounding box center [28, 151] width 9 height 9
click at [26, 179] on div at bounding box center [28, 176] width 9 height 9
click at [675, 461] on icon at bounding box center [679, 552] width 13 height 13
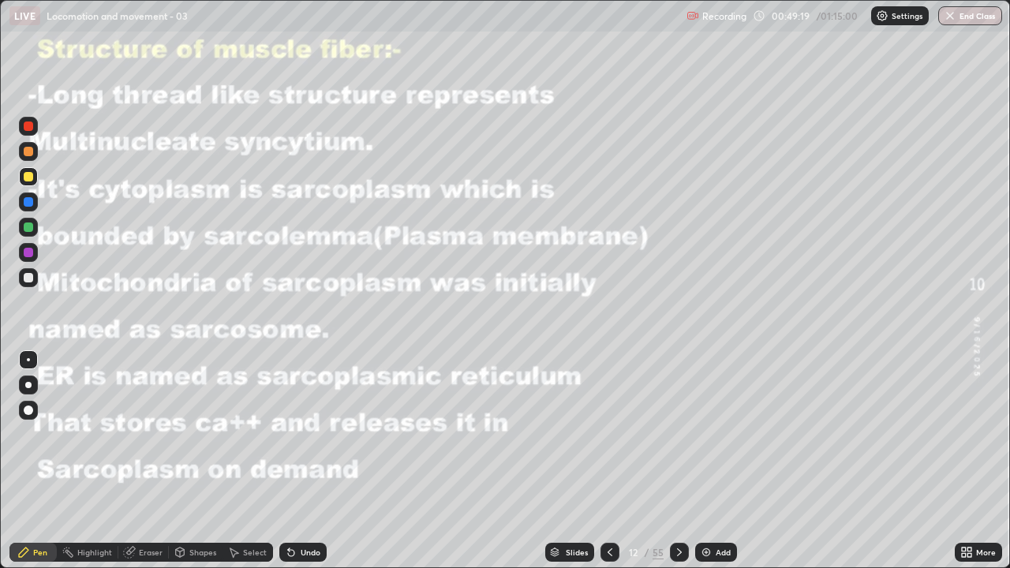
click at [26, 176] on div at bounding box center [28, 176] width 9 height 9
click at [677, 461] on icon at bounding box center [679, 552] width 13 height 13
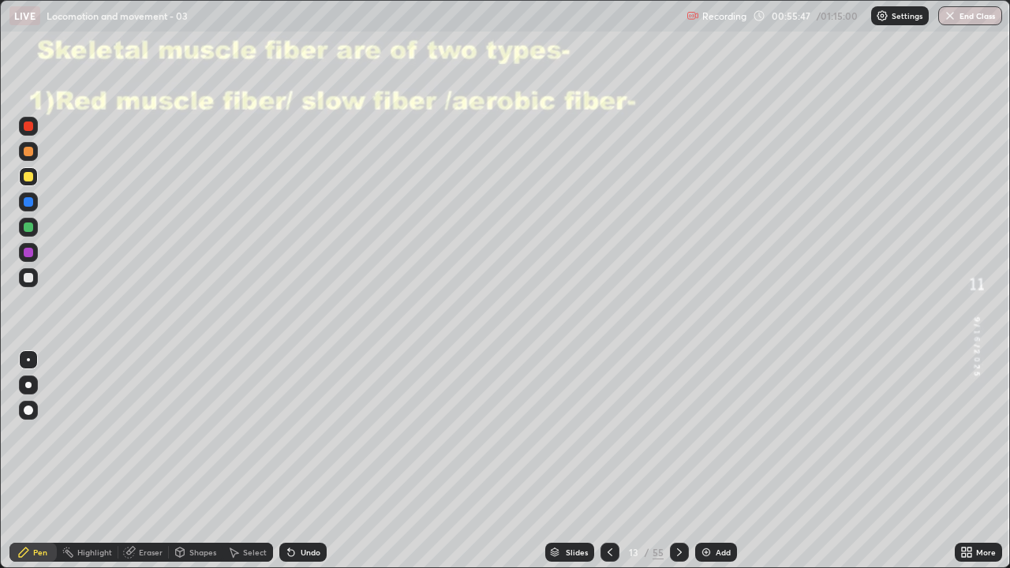
click at [27, 179] on div at bounding box center [28, 176] width 9 height 9
click at [28, 177] on div at bounding box center [28, 176] width 9 height 9
click at [28, 224] on div at bounding box center [28, 226] width 9 height 9
click at [301, 461] on div "Undo" at bounding box center [311, 552] width 20 height 8
click at [296, 461] on div "Undo" at bounding box center [302, 552] width 47 height 19
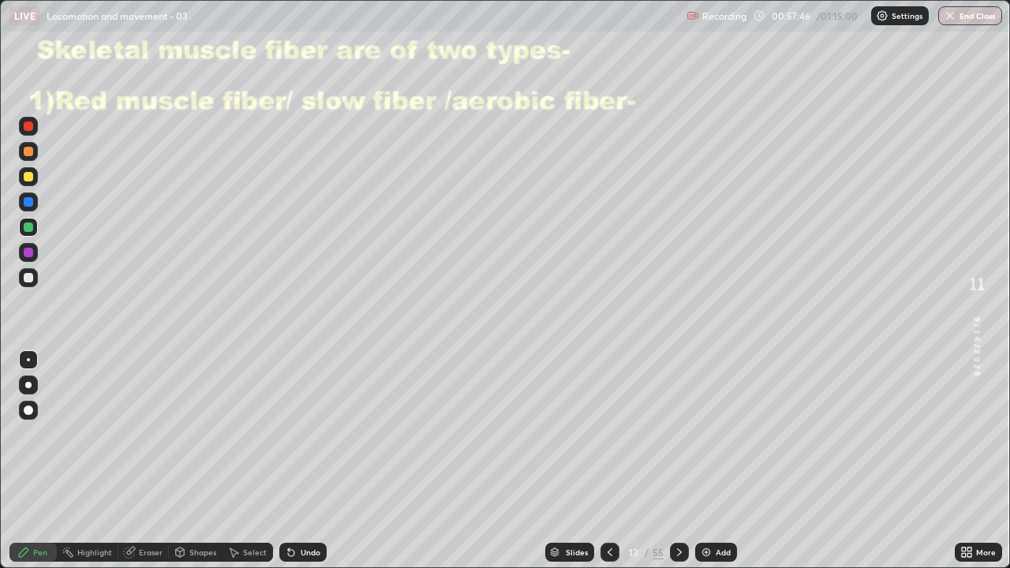
click at [295, 461] on div "Undo" at bounding box center [302, 552] width 47 height 19
click at [296, 461] on div "Undo" at bounding box center [302, 552] width 47 height 19
click at [297, 461] on div "Undo" at bounding box center [302, 552] width 47 height 19
click at [300, 461] on div "Undo" at bounding box center [302, 552] width 47 height 19
click at [288, 461] on icon at bounding box center [289, 549] width 2 height 2
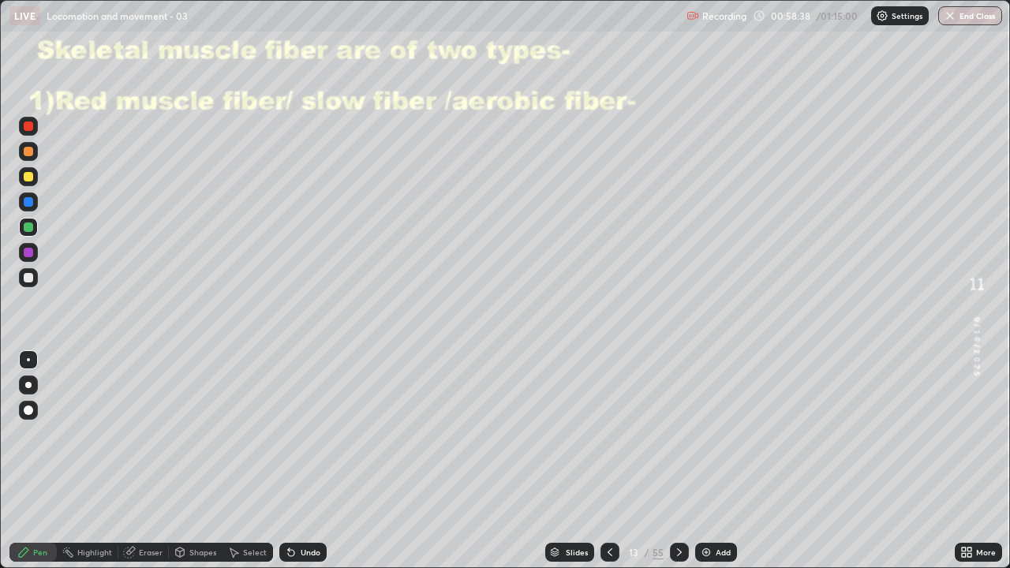
click at [24, 229] on div at bounding box center [28, 226] width 9 height 9
click at [25, 256] on div at bounding box center [28, 252] width 9 height 9
click at [323, 461] on div "Undo" at bounding box center [300, 552] width 54 height 32
click at [677, 461] on icon at bounding box center [679, 552] width 13 height 13
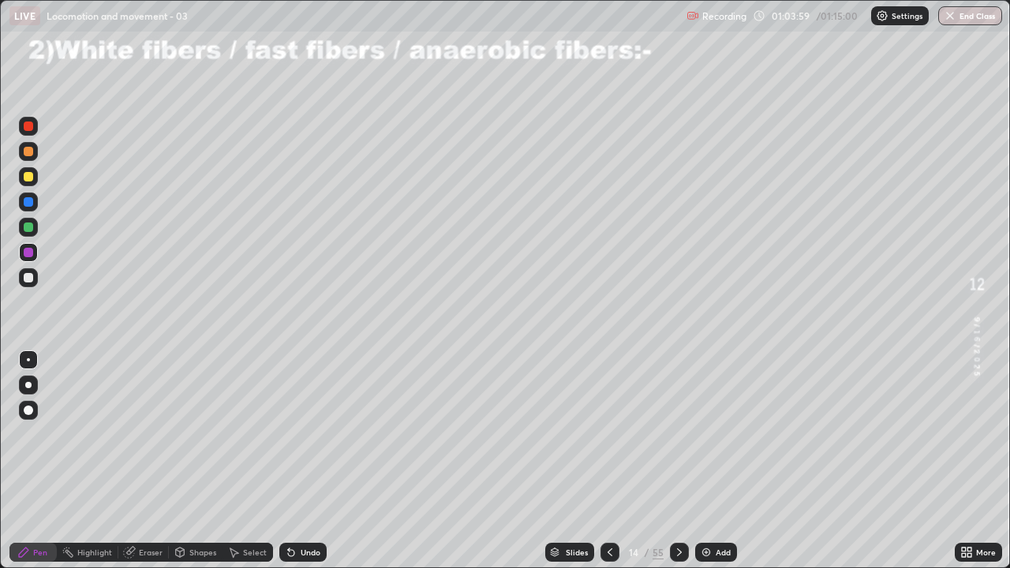
click at [29, 151] on div at bounding box center [28, 151] width 9 height 9
click at [28, 176] on div at bounding box center [28, 176] width 9 height 9
click at [297, 461] on div "Undo" at bounding box center [302, 552] width 47 height 19
click at [294, 461] on icon at bounding box center [291, 552] width 13 height 13
click at [312, 461] on div "Undo" at bounding box center [302, 552] width 47 height 19
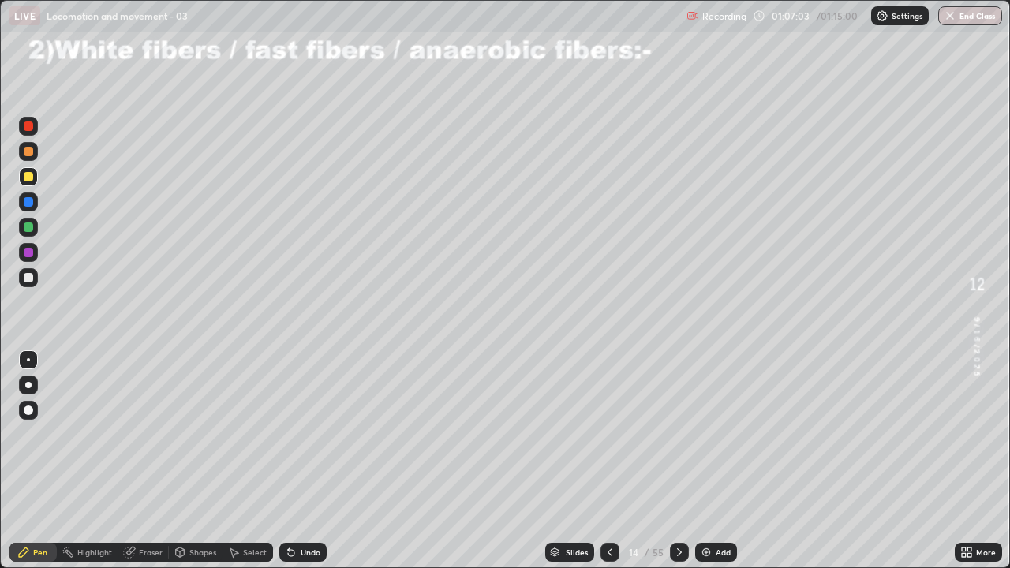
click at [304, 461] on div "Undo" at bounding box center [302, 552] width 47 height 19
click at [300, 461] on div "Undo" at bounding box center [302, 552] width 47 height 19
click at [28, 249] on div at bounding box center [28, 252] width 9 height 9
click at [305, 461] on div "Undo" at bounding box center [311, 552] width 20 height 8
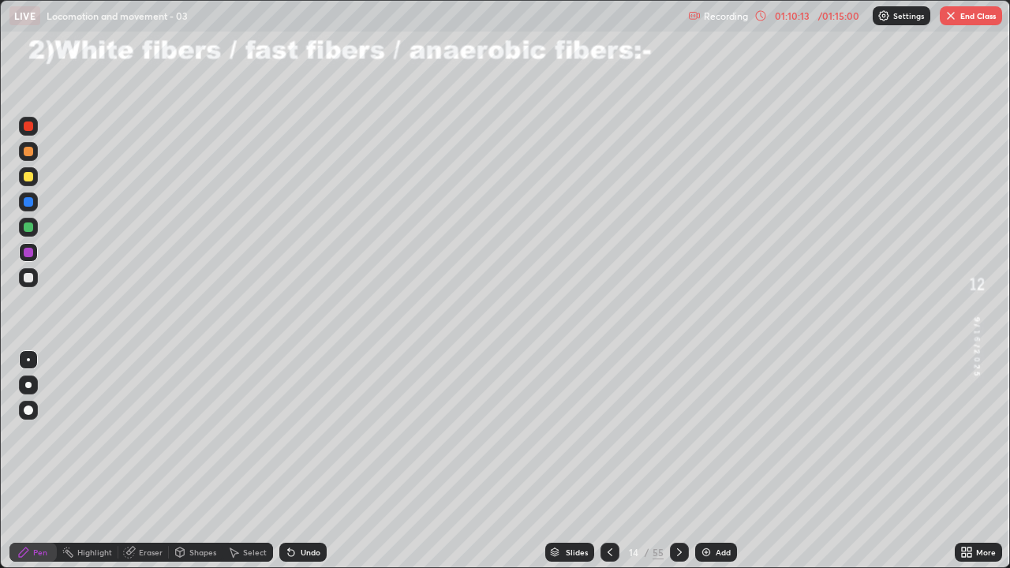
click at [957, 15] on button "End Class" at bounding box center [970, 15] width 62 height 19
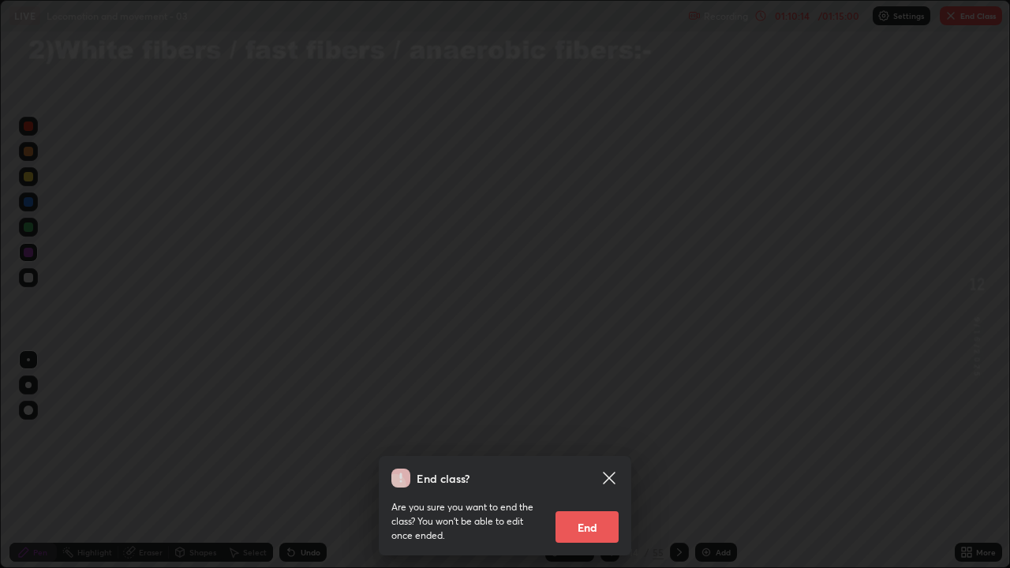
click at [599, 461] on button "End" at bounding box center [586, 527] width 63 height 32
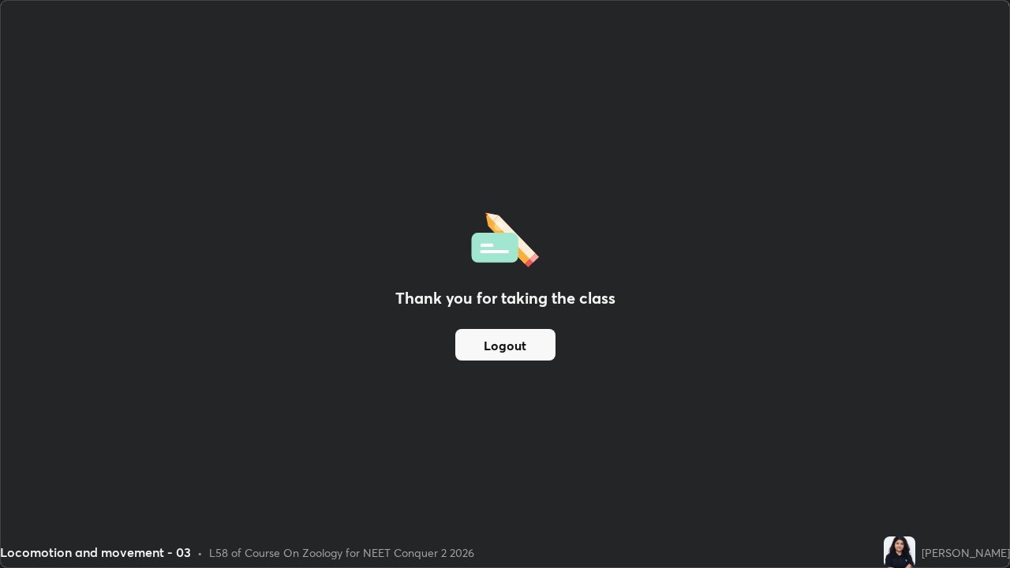
click at [517, 350] on button "Logout" at bounding box center [505, 345] width 100 height 32
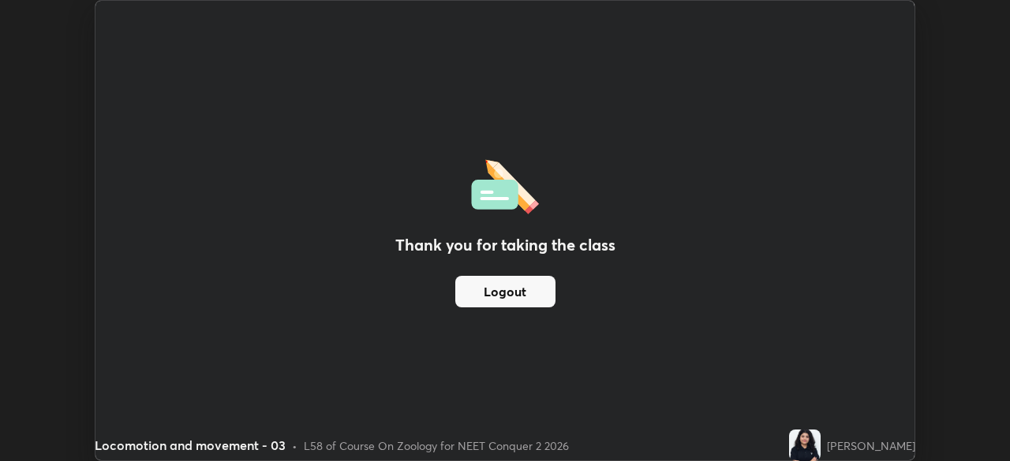
scroll to position [78416, 77868]
